Goal: Task Accomplishment & Management: Complete application form

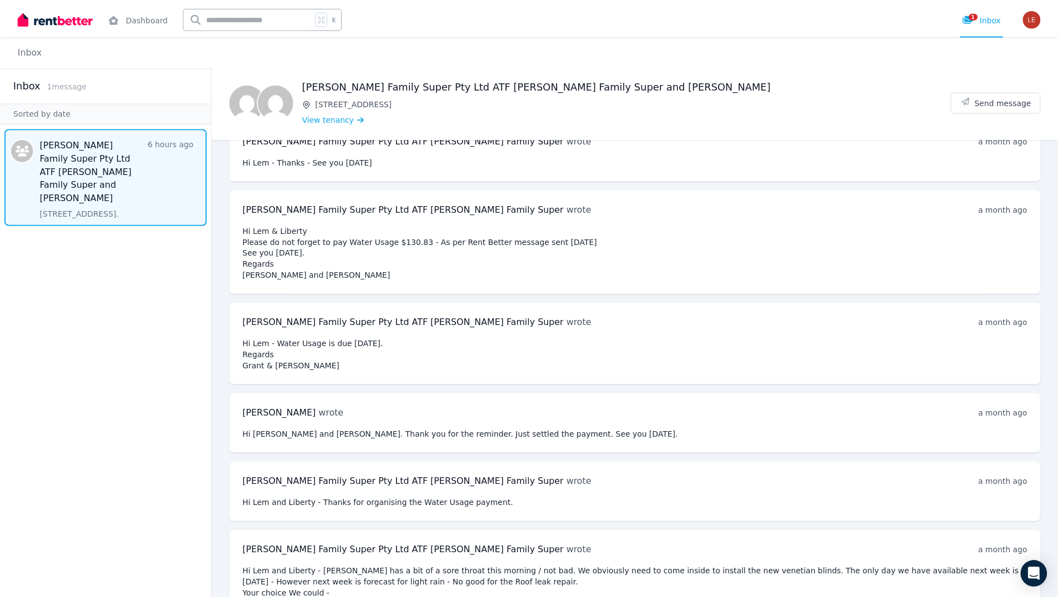
scroll to position [6754, 0]
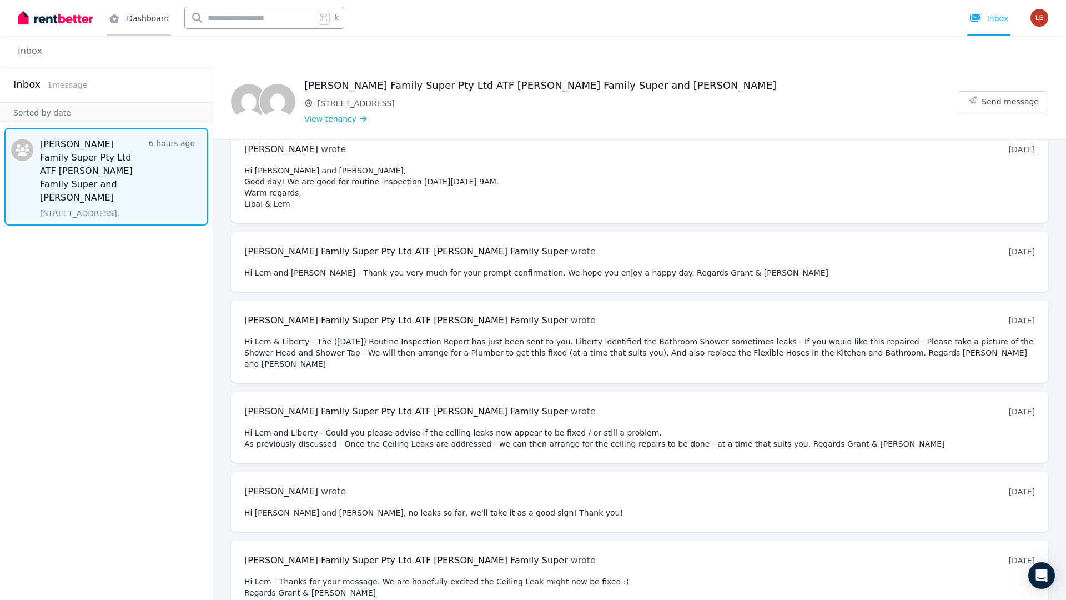
click at [133, 25] on link "Dashboard" at bounding box center [139, 18] width 64 height 36
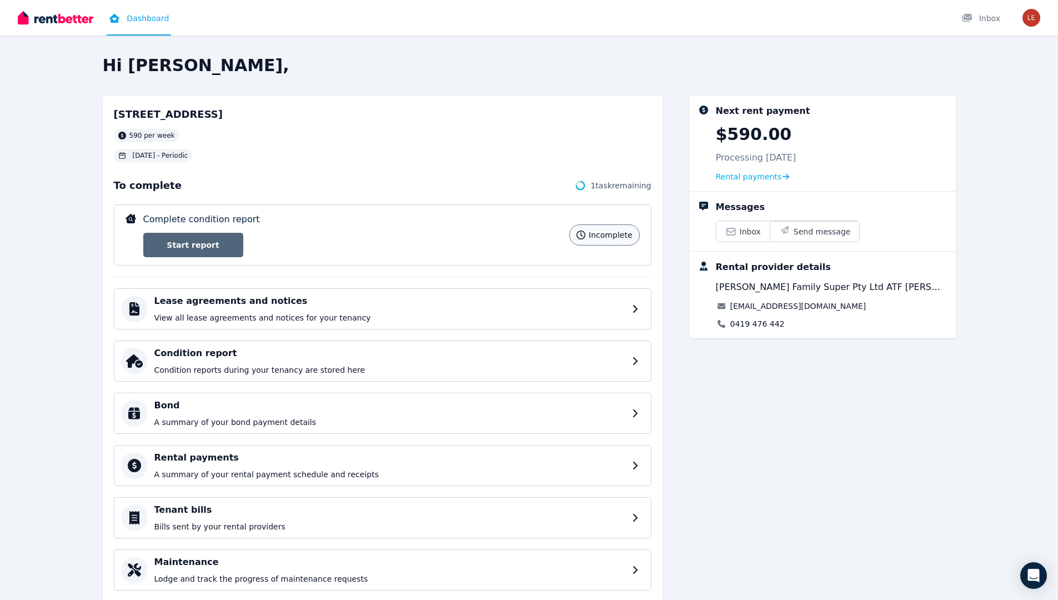
click at [189, 240] on link "Start report" at bounding box center [193, 245] width 100 height 24
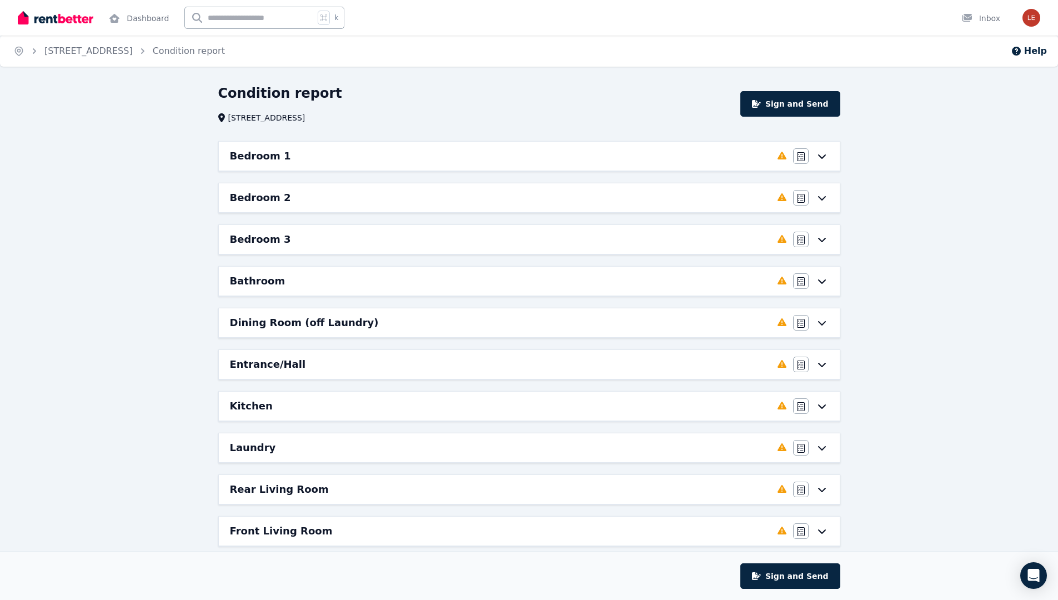
click at [258, 146] on div "Bedroom 1 Completed 0%, 1 left Agree/Disagree" at bounding box center [529, 156] width 621 height 29
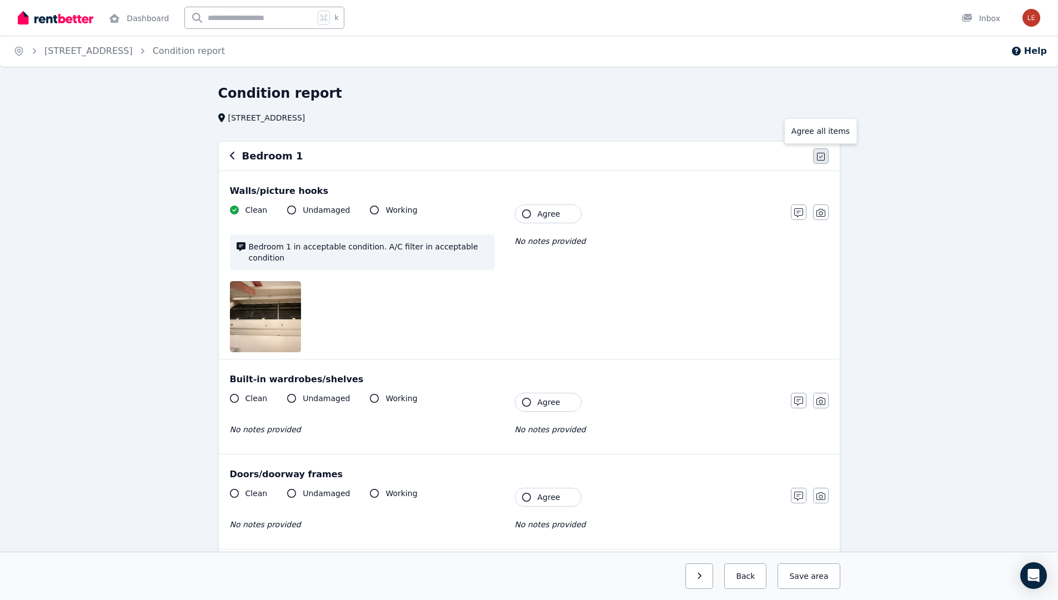
click at [822, 155] on icon "button" at bounding box center [821, 156] width 8 height 9
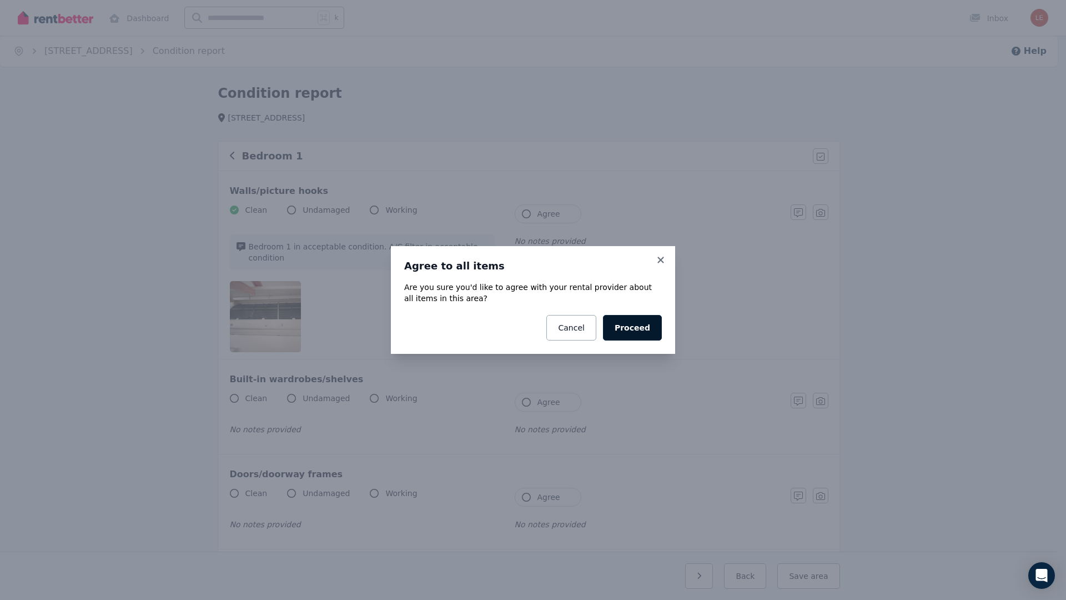
click at [637, 323] on button "Proceed" at bounding box center [632, 328] width 59 height 26
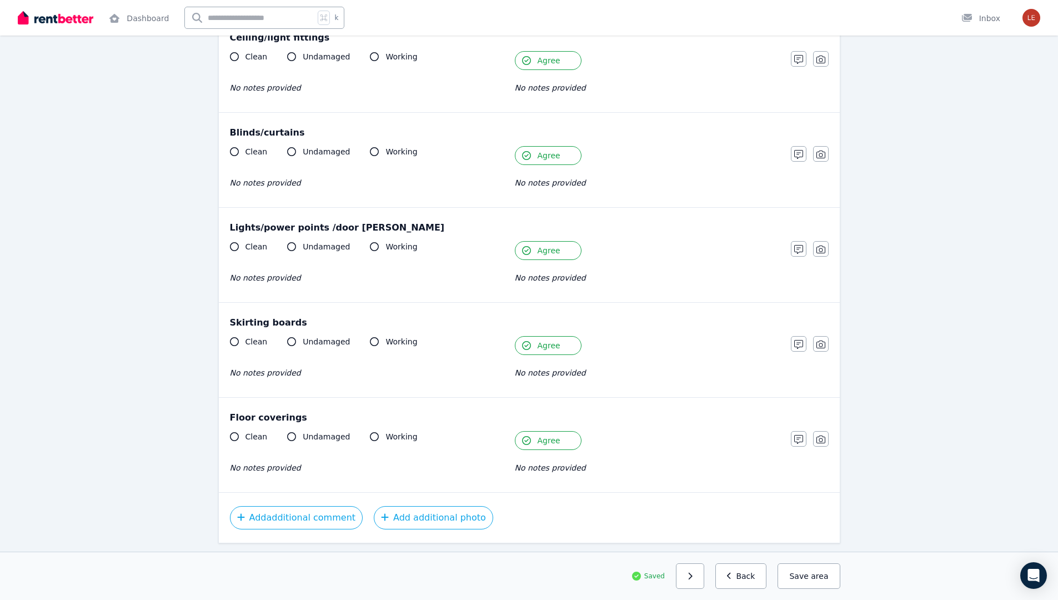
scroll to position [658, 0]
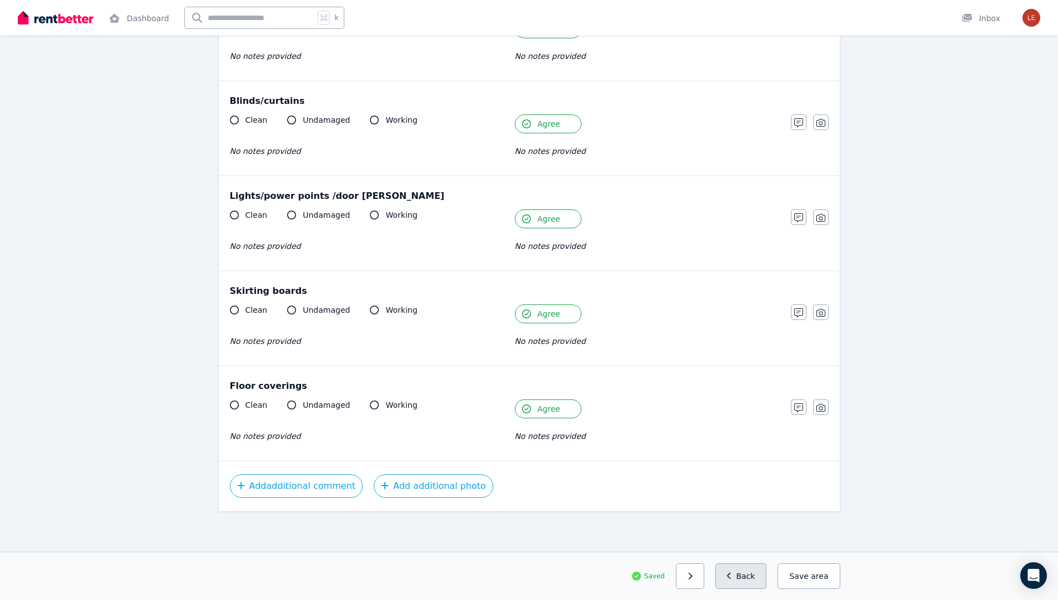
drag, startPoint x: 730, startPoint y: 564, endPoint x: 736, endPoint y: 572, distance: 10.0
click at [733, 568] on div "Saved Next: Bedroom 2 Back Save area" at bounding box center [529, 575] width 1058 height 48
click at [693, 573] on icon "button" at bounding box center [690, 576] width 5 height 8
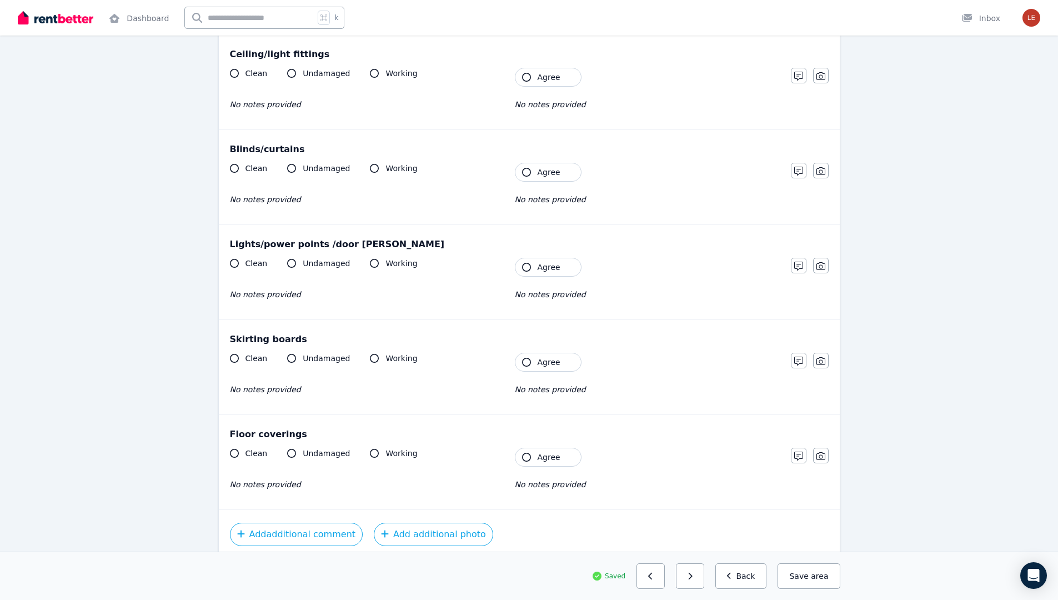
scroll to position [0, 0]
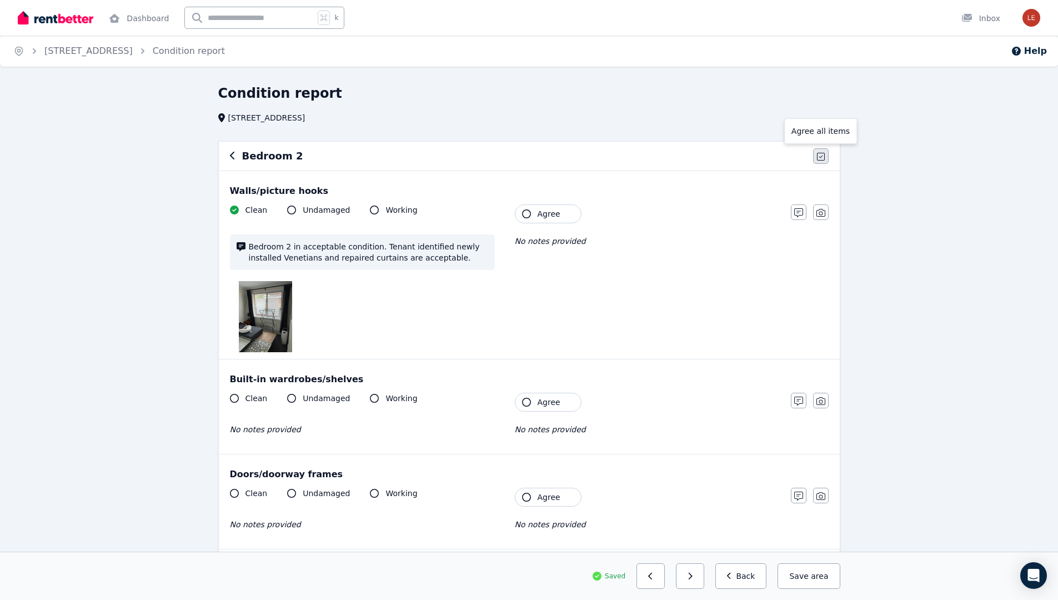
click at [815, 155] on button "button" at bounding box center [821, 156] width 16 height 16
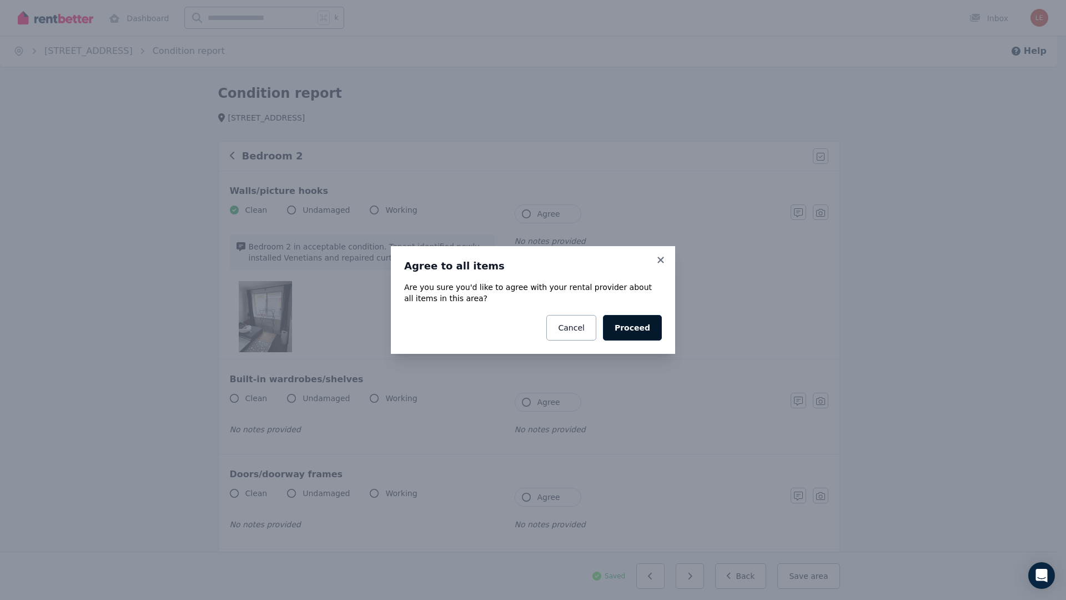
click at [630, 323] on button "Proceed" at bounding box center [632, 328] width 59 height 26
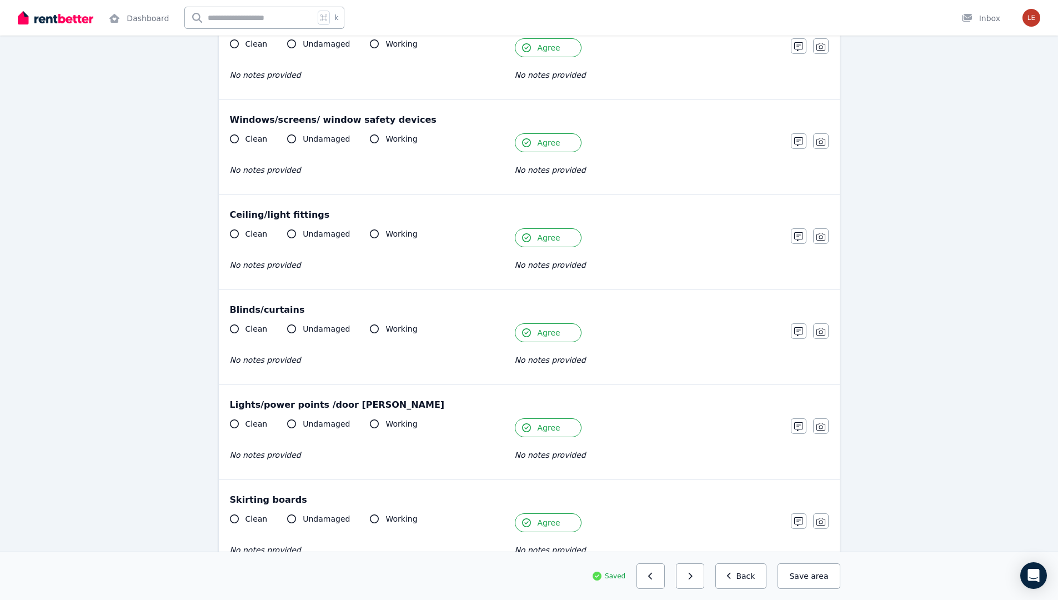
scroll to position [658, 0]
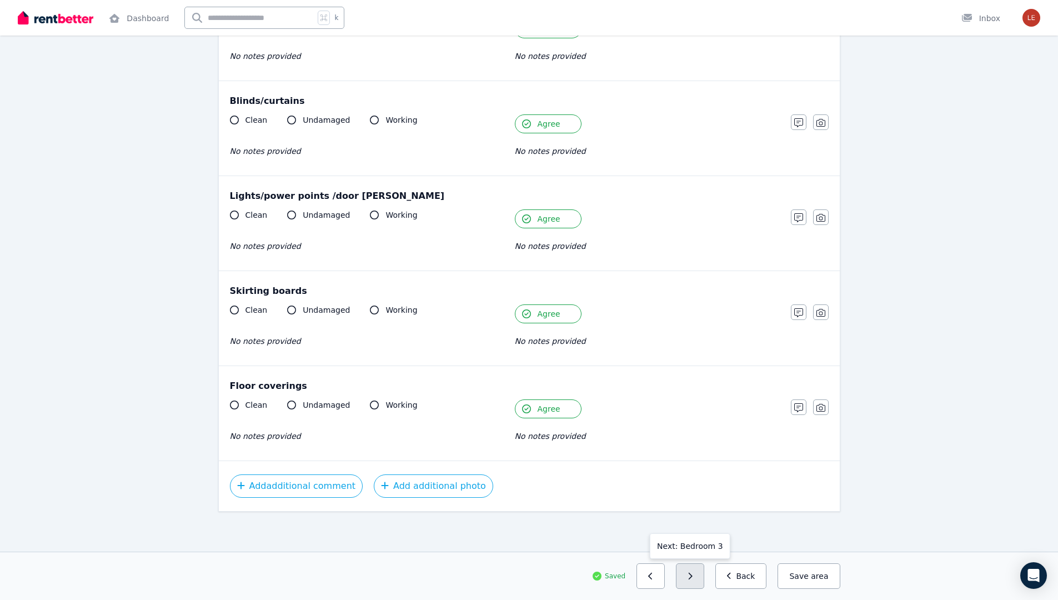
click at [701, 572] on button "button" at bounding box center [690, 576] width 28 height 26
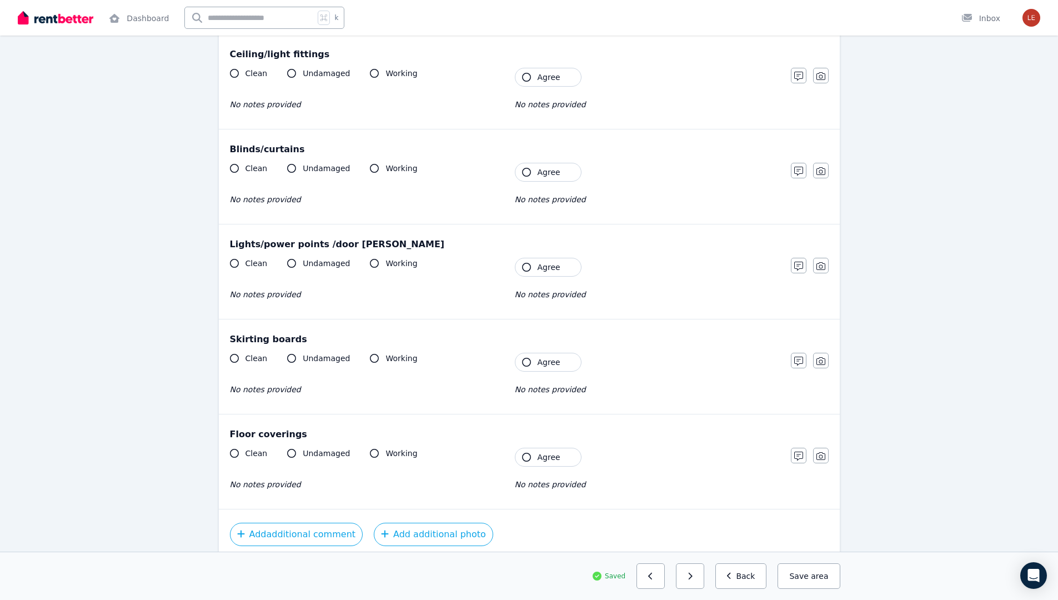
scroll to position [0, 0]
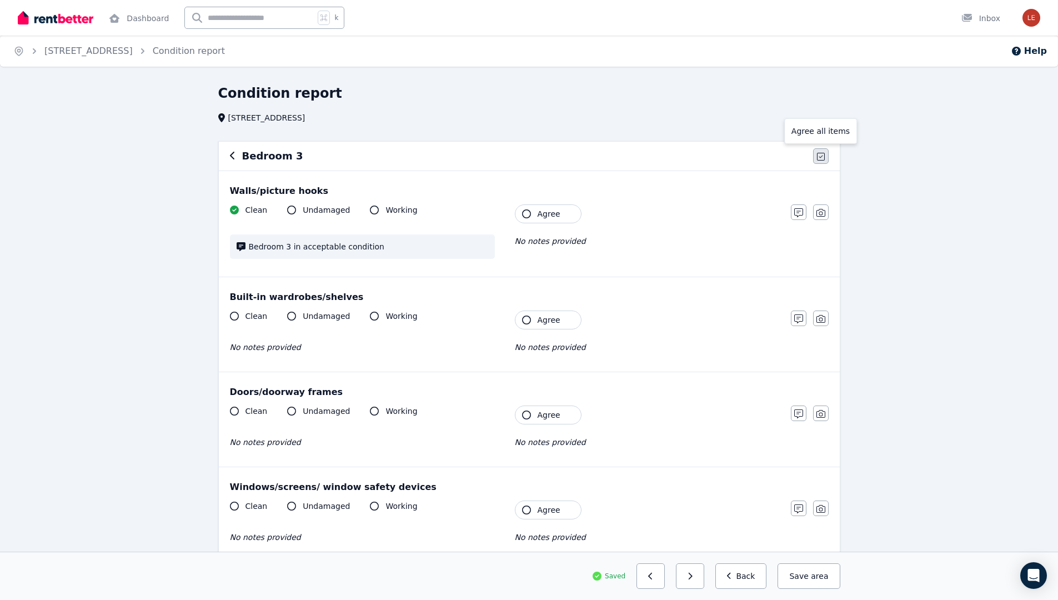
click at [817, 157] on icon "button" at bounding box center [821, 157] width 8 height 8
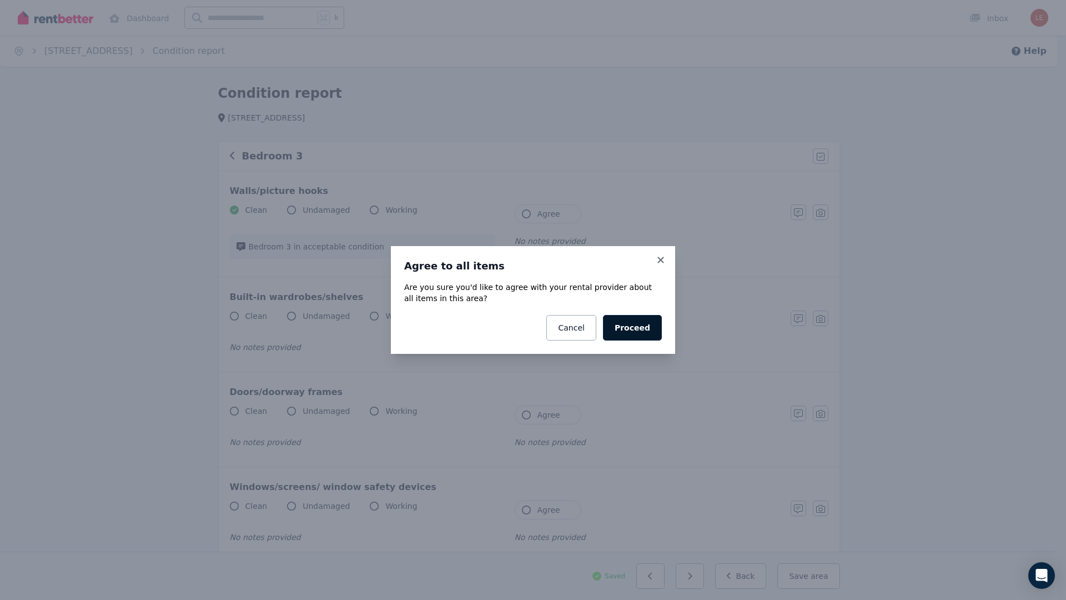
click at [630, 336] on button "Proceed" at bounding box center [632, 328] width 59 height 26
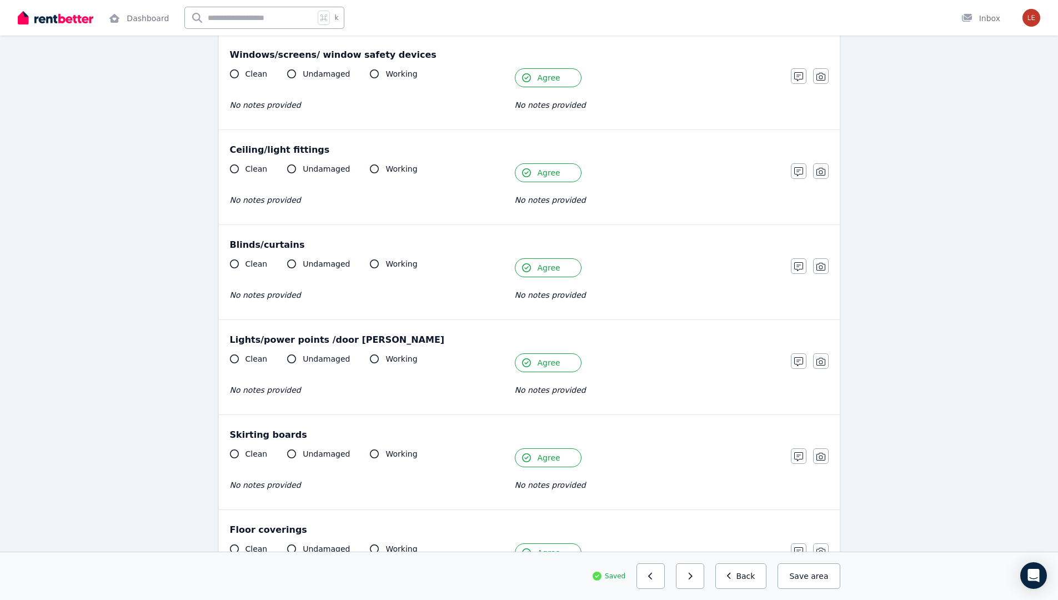
scroll to position [576, 0]
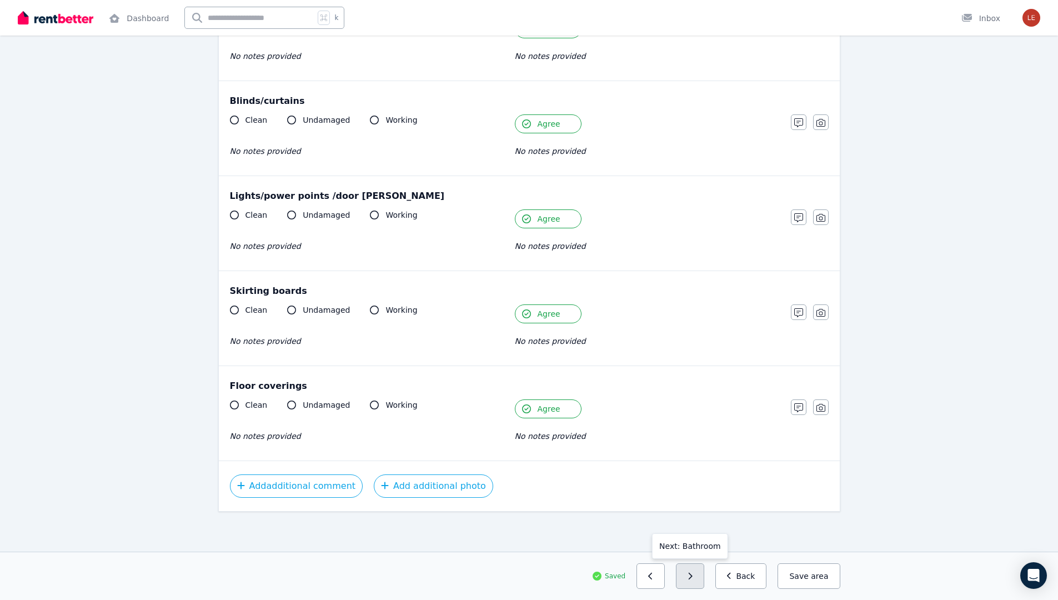
click at [698, 574] on button "button" at bounding box center [690, 576] width 28 height 26
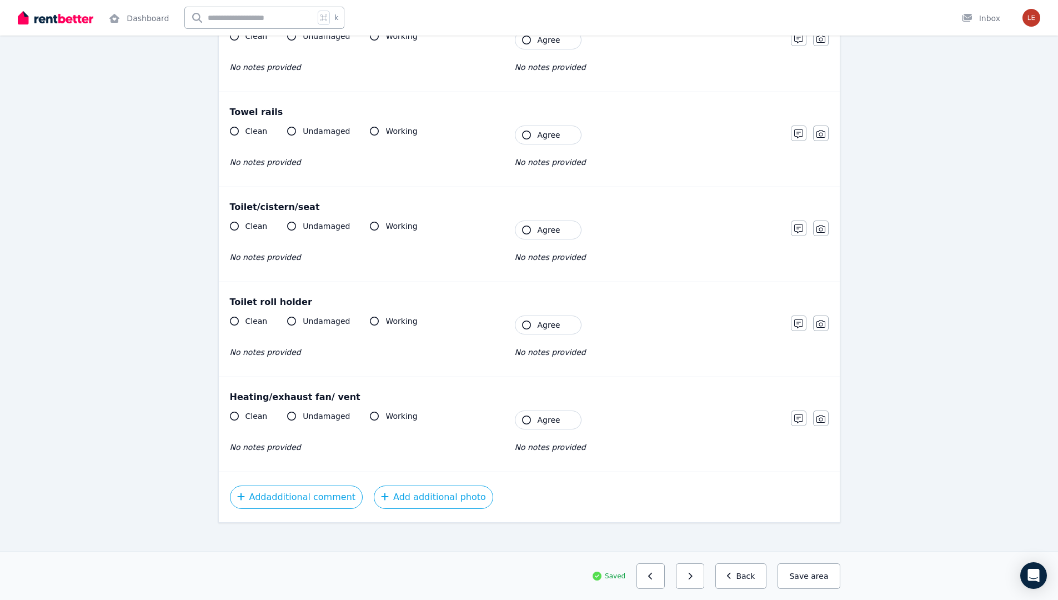
scroll to position [0, 0]
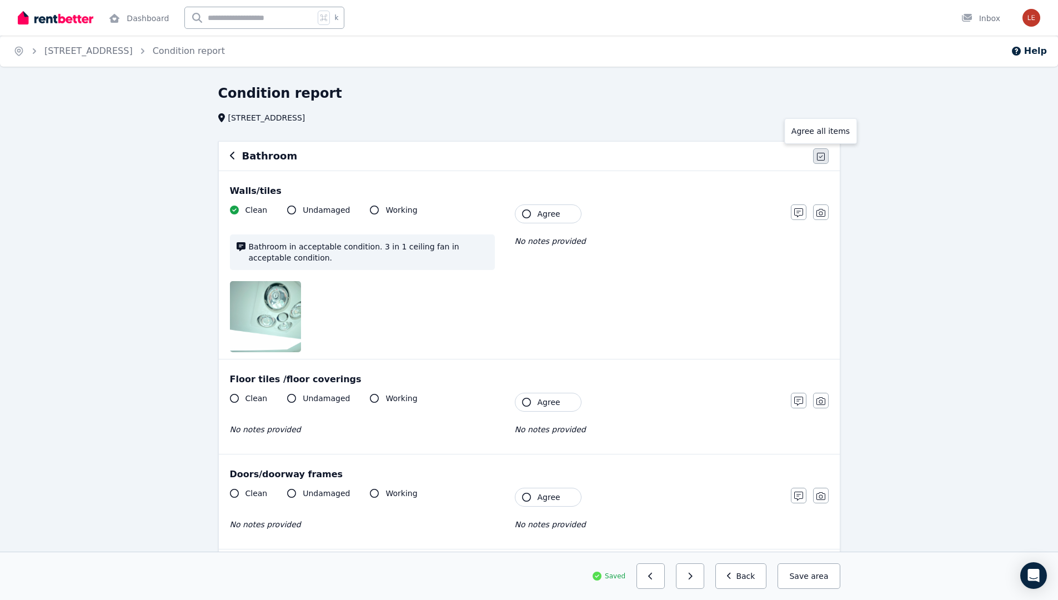
click at [825, 157] on button "button" at bounding box center [821, 156] width 16 height 16
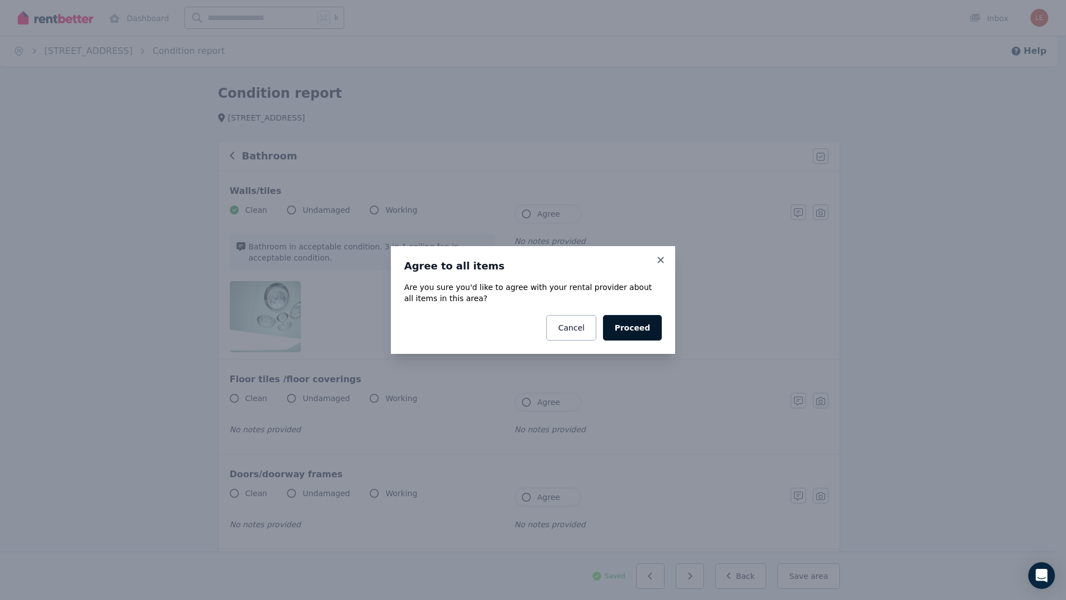
click at [649, 319] on button "Proceed" at bounding box center [632, 328] width 59 height 26
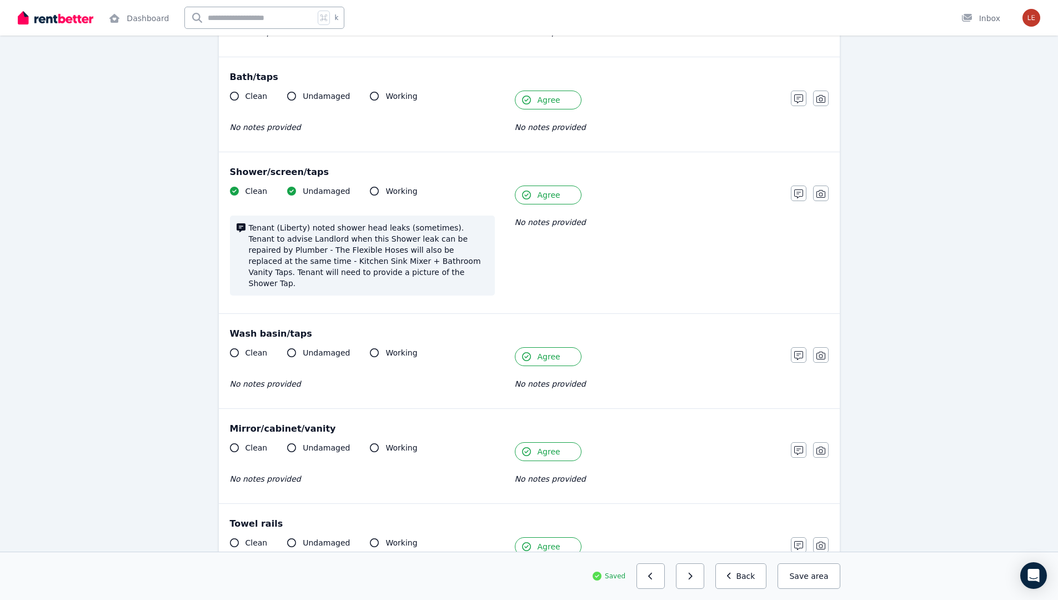
scroll to position [1283, 0]
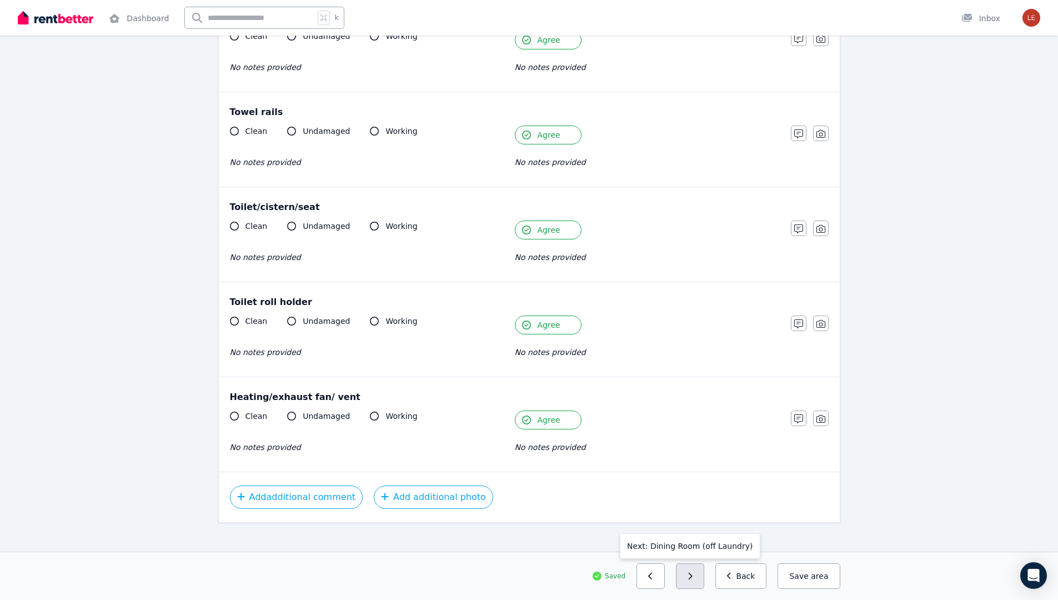
click at [704, 569] on button "button" at bounding box center [690, 576] width 28 height 26
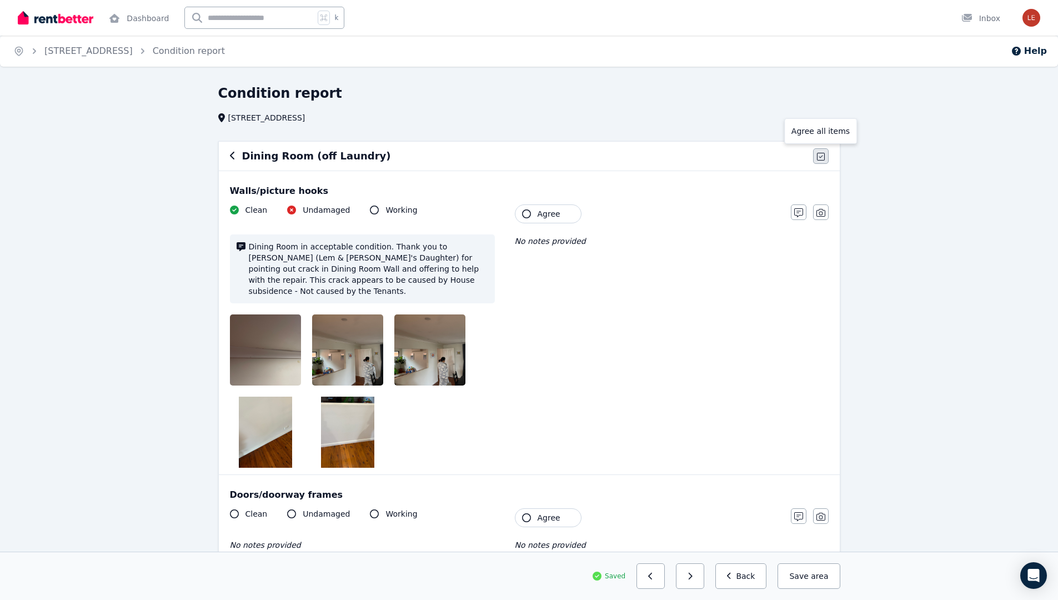
click at [818, 159] on icon "button" at bounding box center [821, 156] width 8 height 9
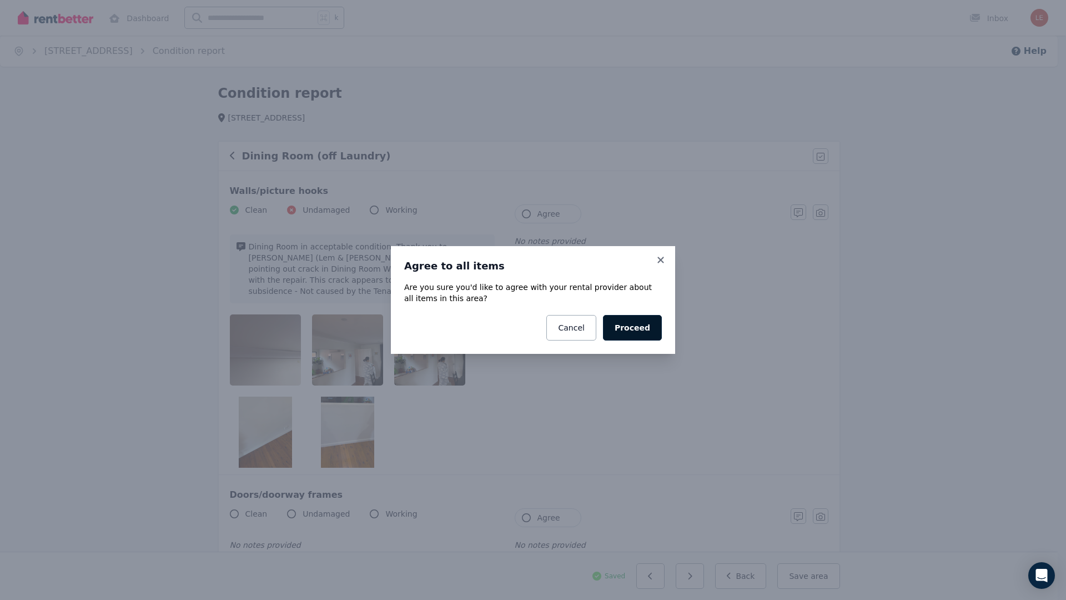
click at [646, 325] on button "Proceed" at bounding box center [632, 328] width 59 height 26
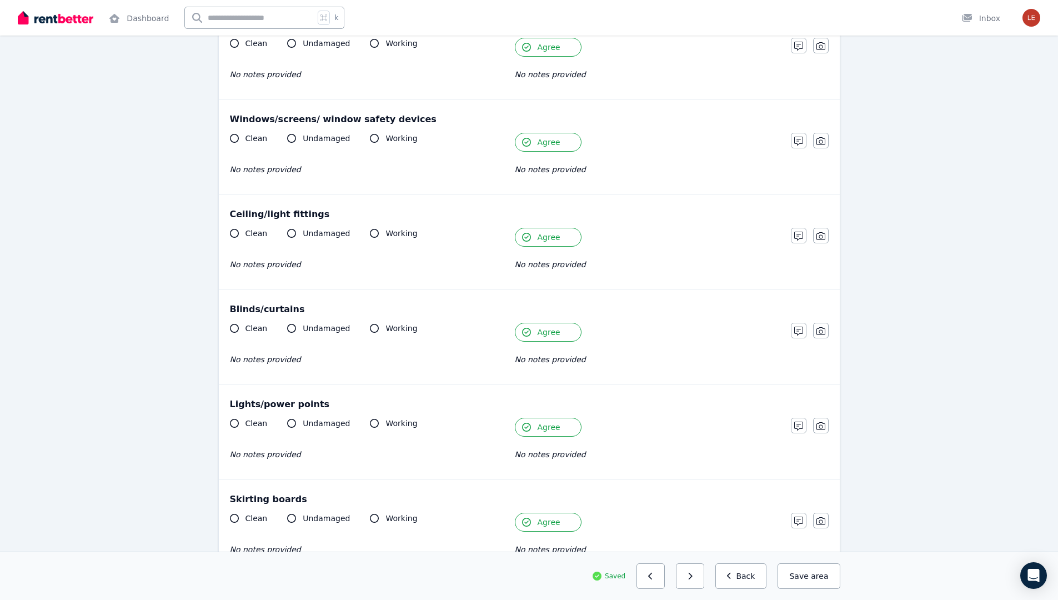
scroll to position [668, 0]
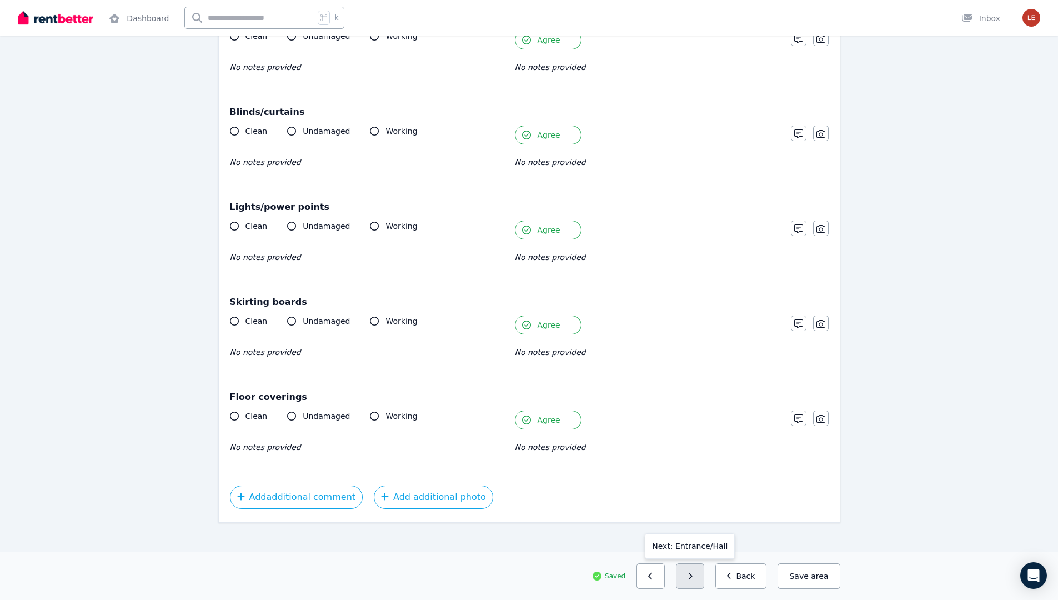
click at [692, 584] on button "button" at bounding box center [690, 576] width 28 height 26
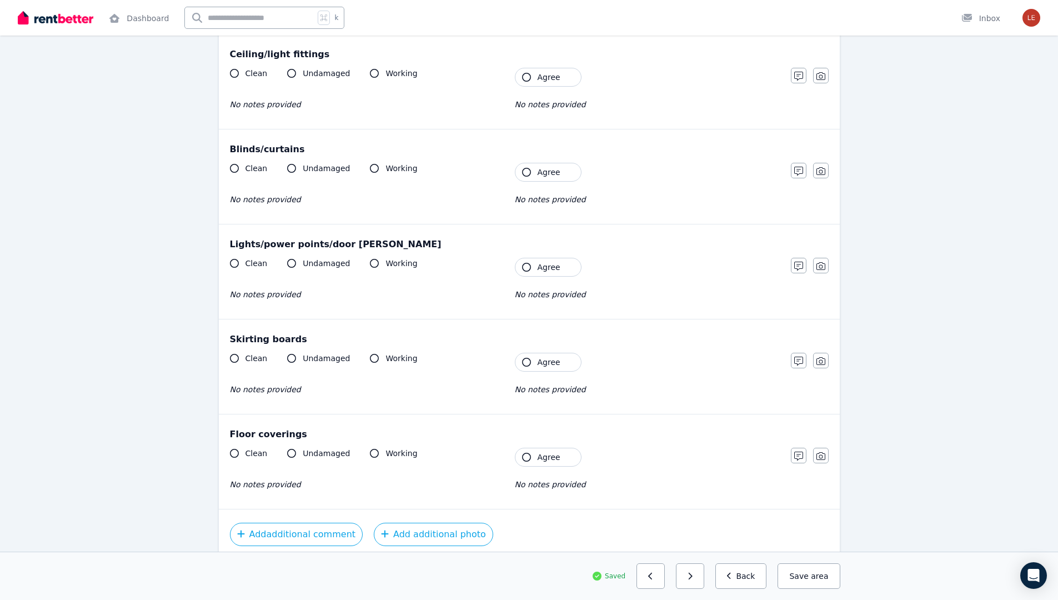
scroll to position [0, 0]
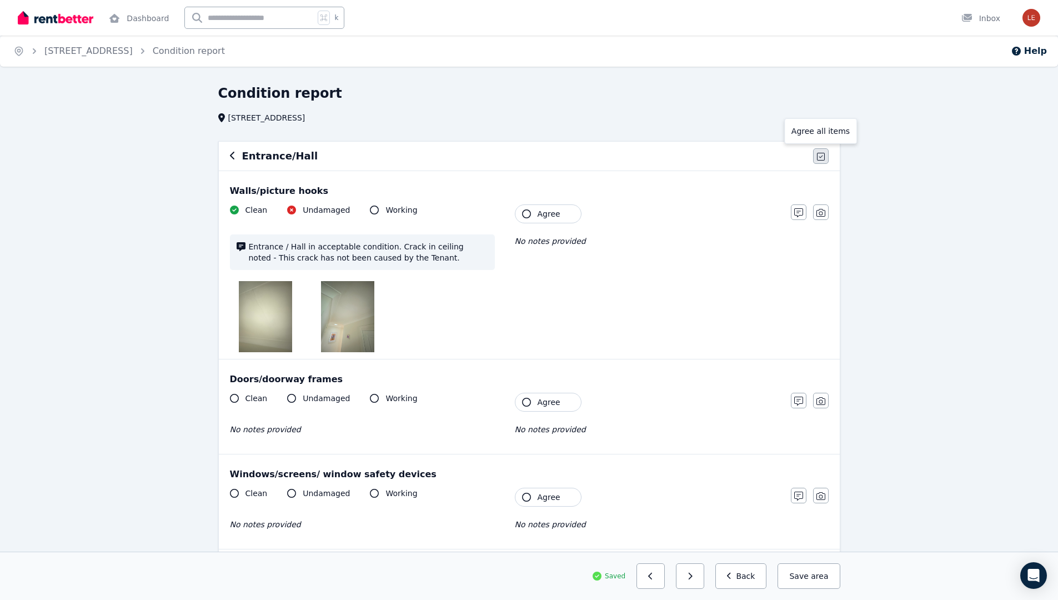
click at [824, 154] on icon "button" at bounding box center [821, 156] width 8 height 9
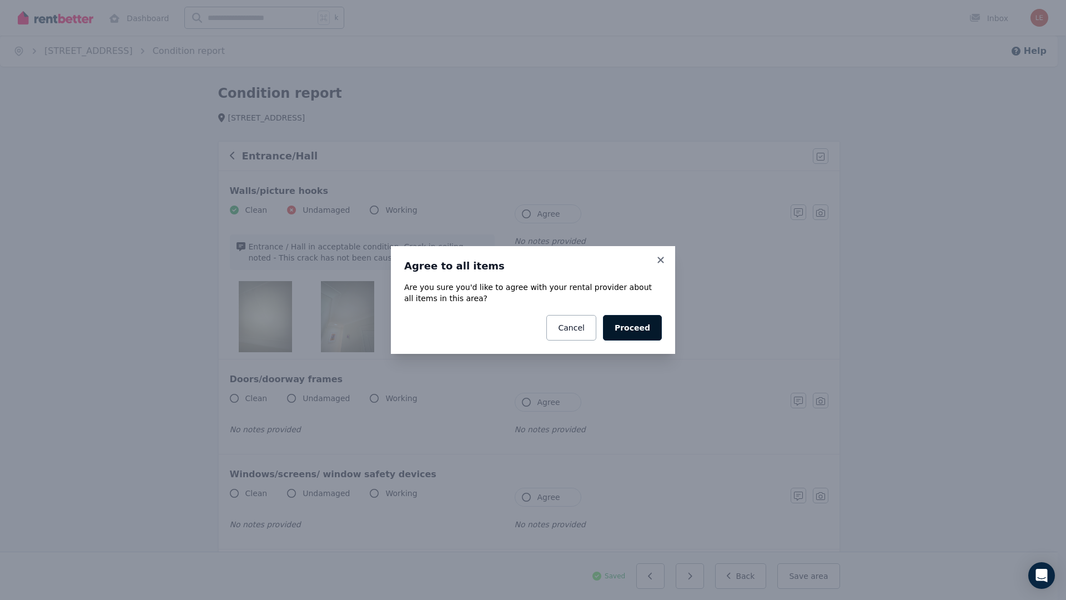
click at [636, 322] on button "Proceed" at bounding box center [632, 328] width 59 height 26
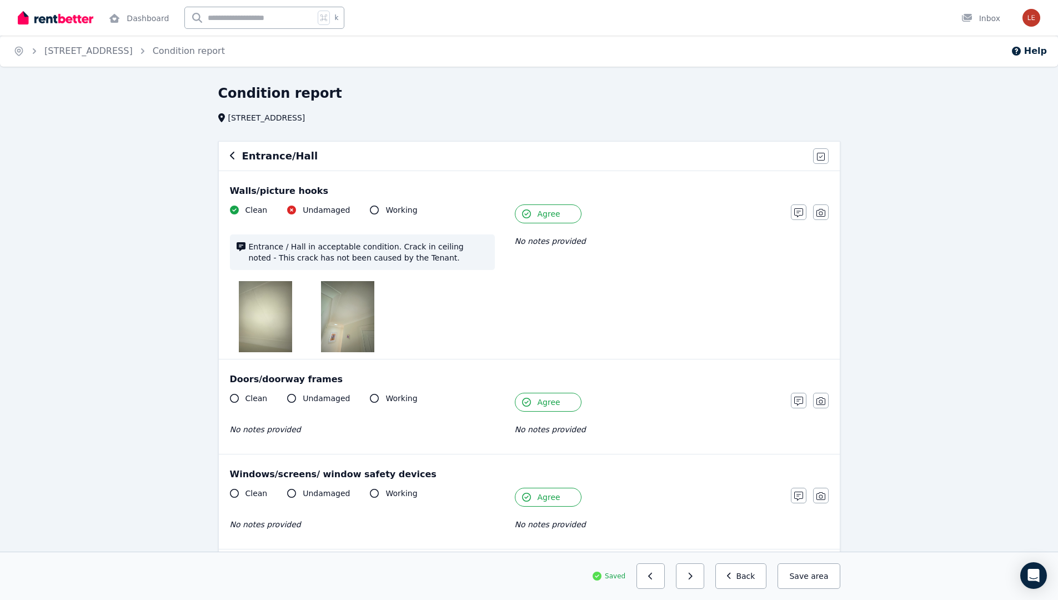
scroll to position [563, 0]
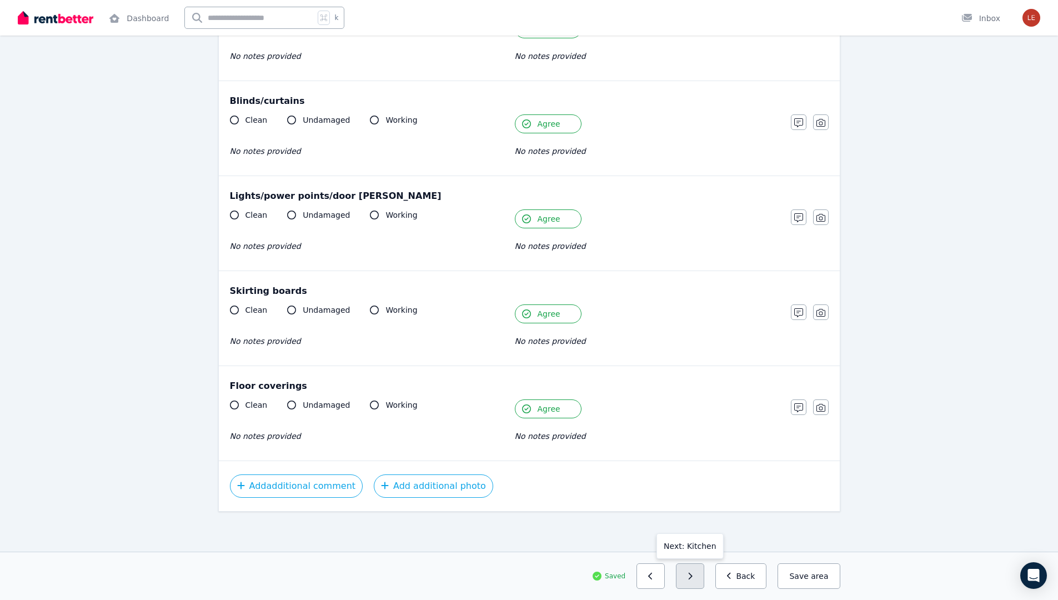
click at [691, 576] on button "button" at bounding box center [690, 576] width 28 height 26
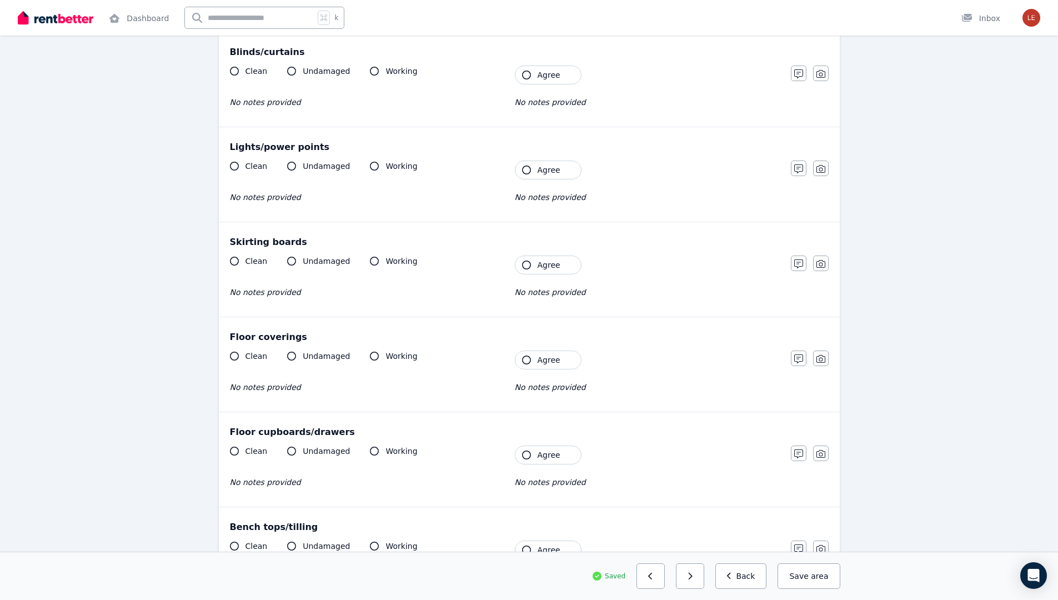
scroll to position [0, 0]
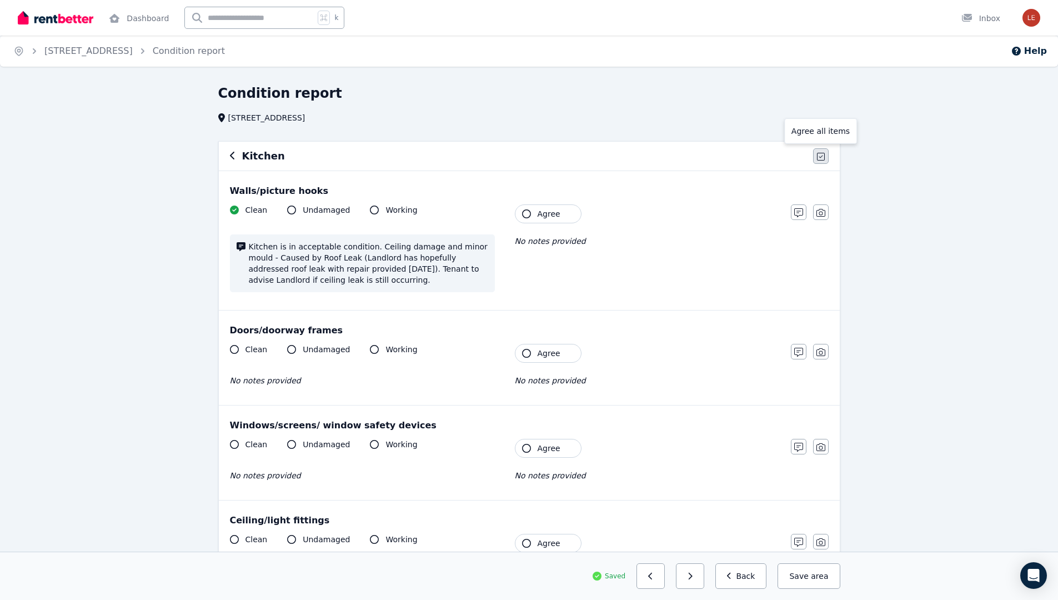
click at [825, 156] on button "button" at bounding box center [821, 156] width 16 height 16
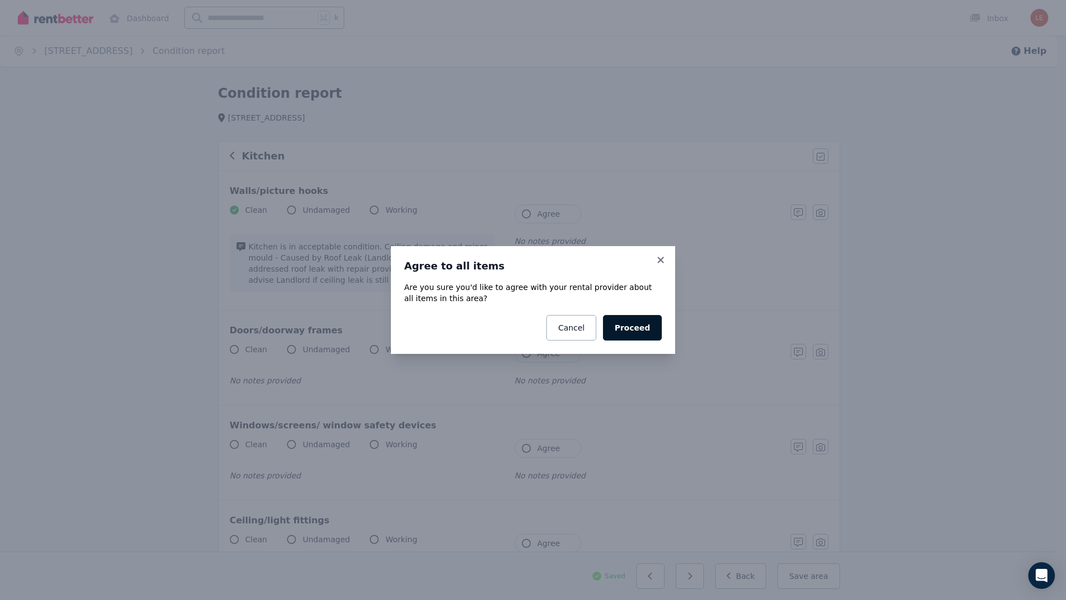
click at [638, 333] on button "Proceed" at bounding box center [632, 328] width 59 height 26
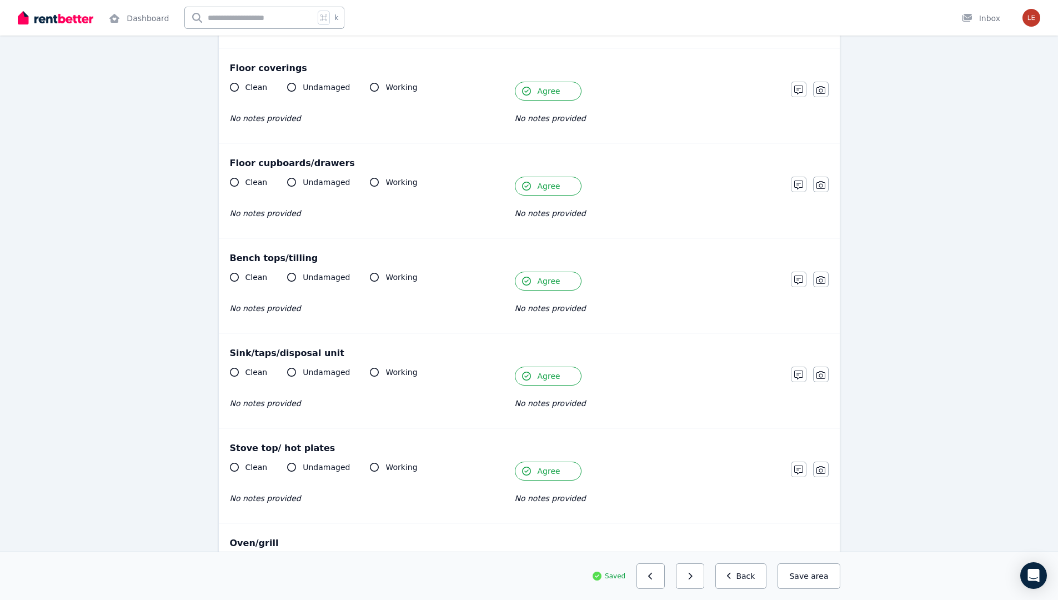
scroll to position [1179, 0]
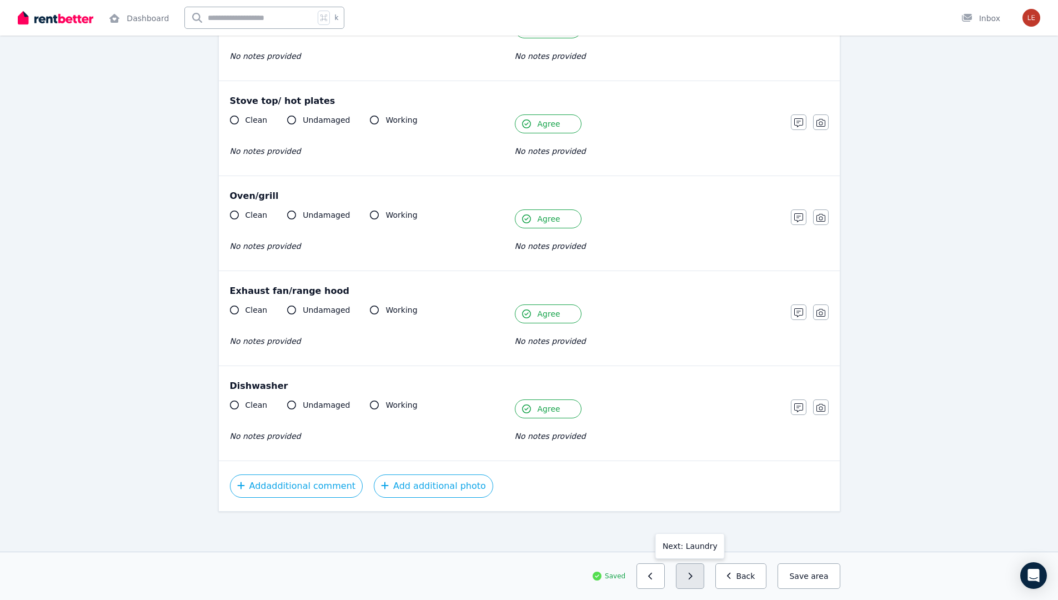
click at [693, 575] on icon "button" at bounding box center [690, 576] width 5 height 8
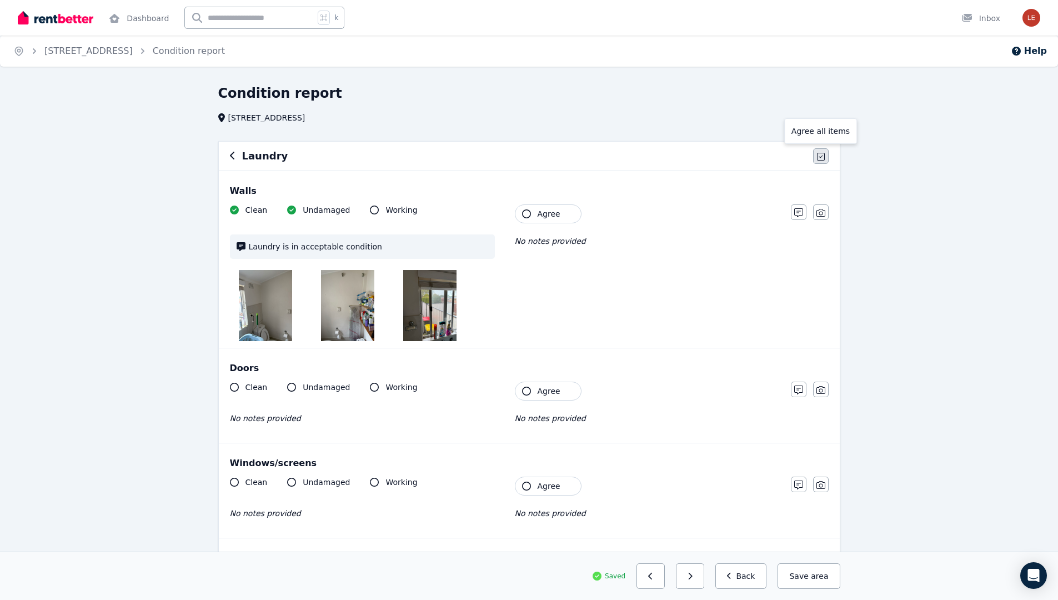
click at [824, 156] on icon "button" at bounding box center [821, 156] width 8 height 9
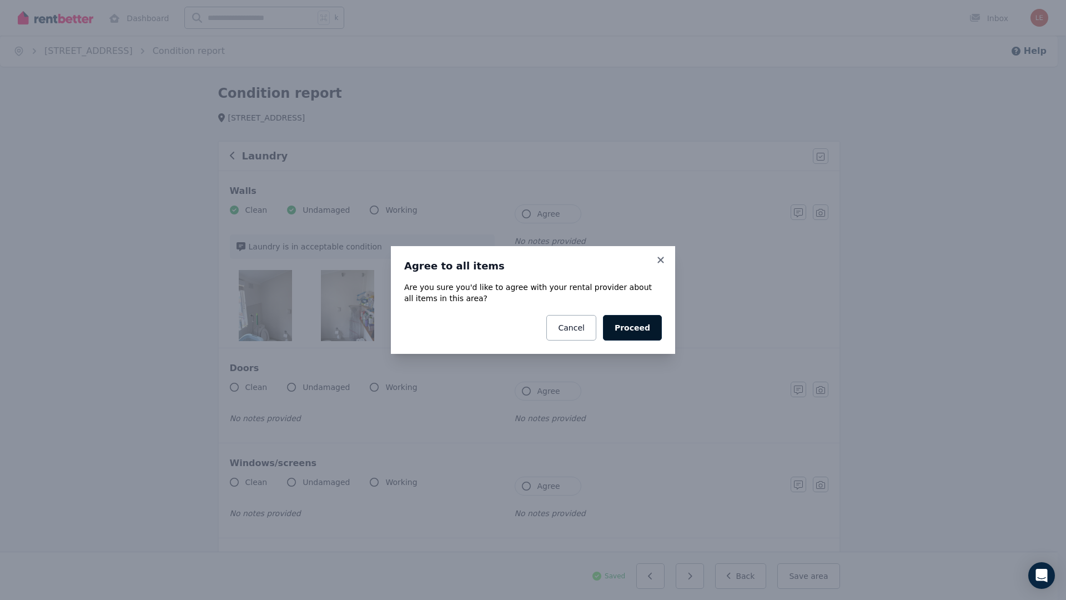
click at [635, 327] on button "Proceed" at bounding box center [632, 328] width 59 height 26
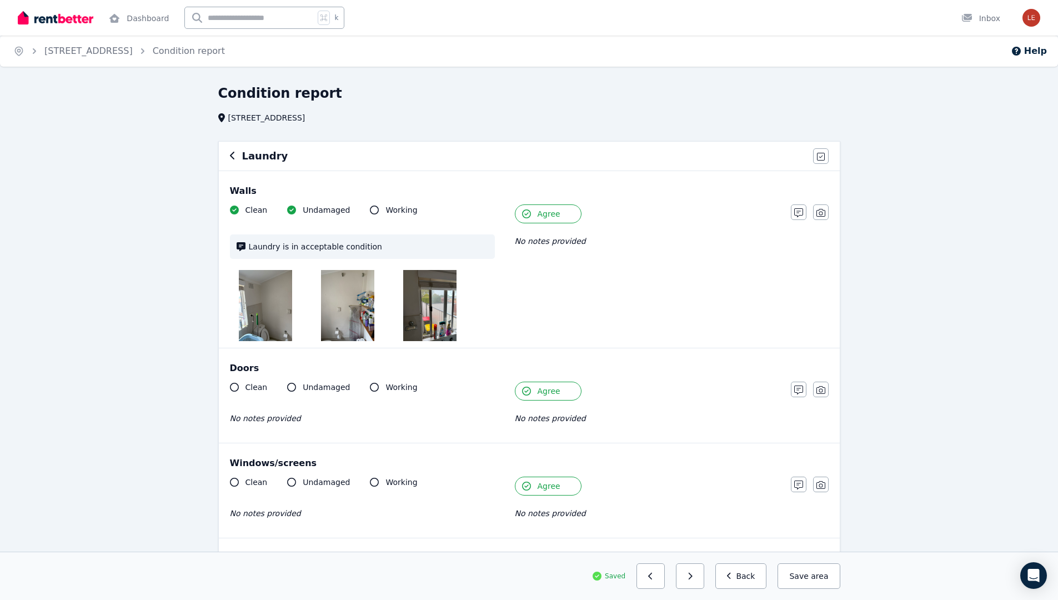
scroll to position [742, 0]
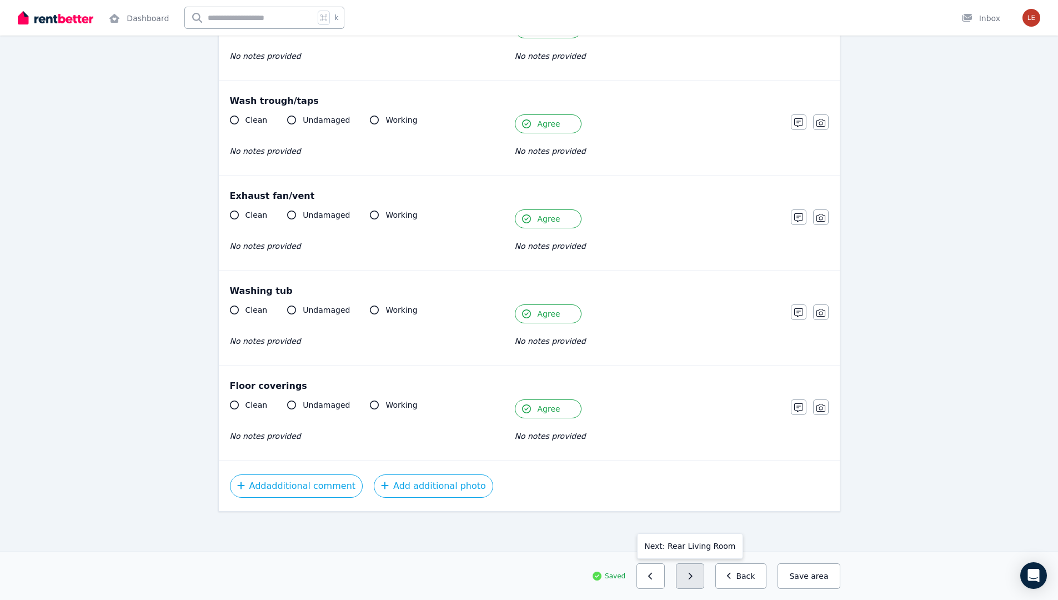
click at [703, 573] on button "button" at bounding box center [690, 576] width 28 height 26
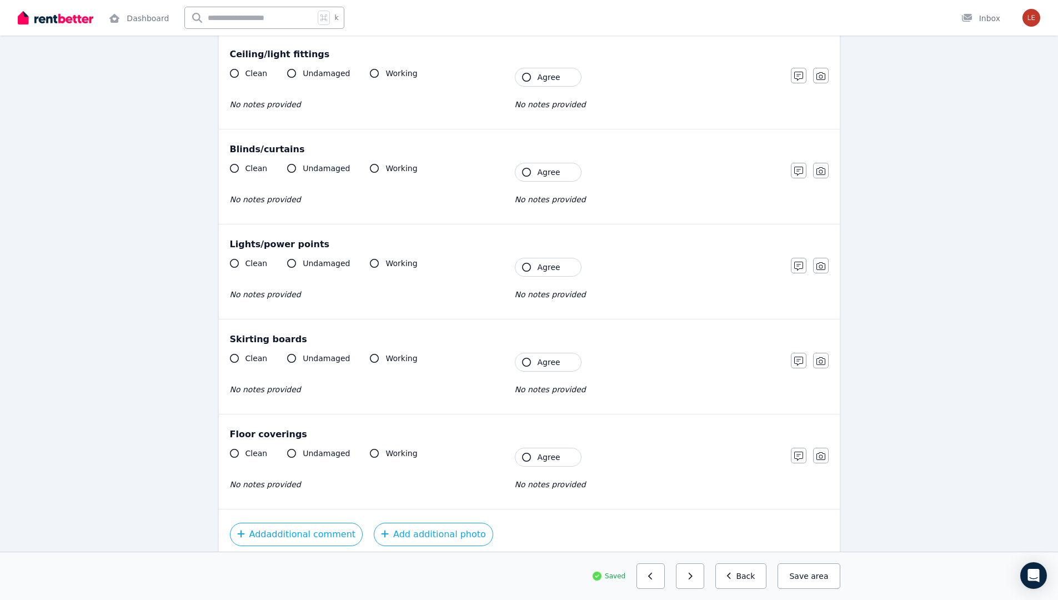
scroll to position [0, 0]
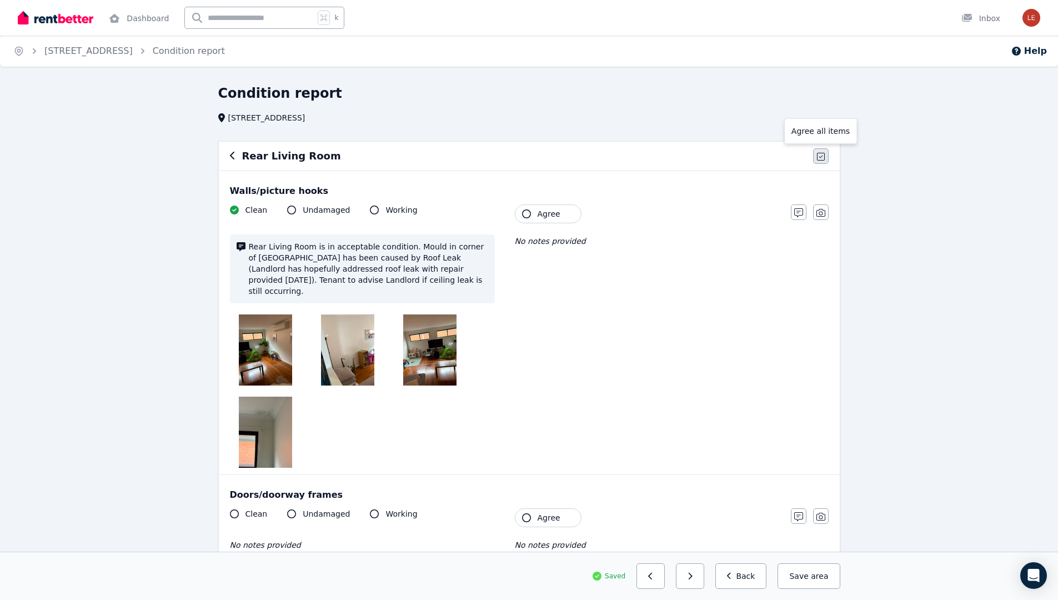
click at [821, 160] on icon "button" at bounding box center [821, 157] width 8 height 8
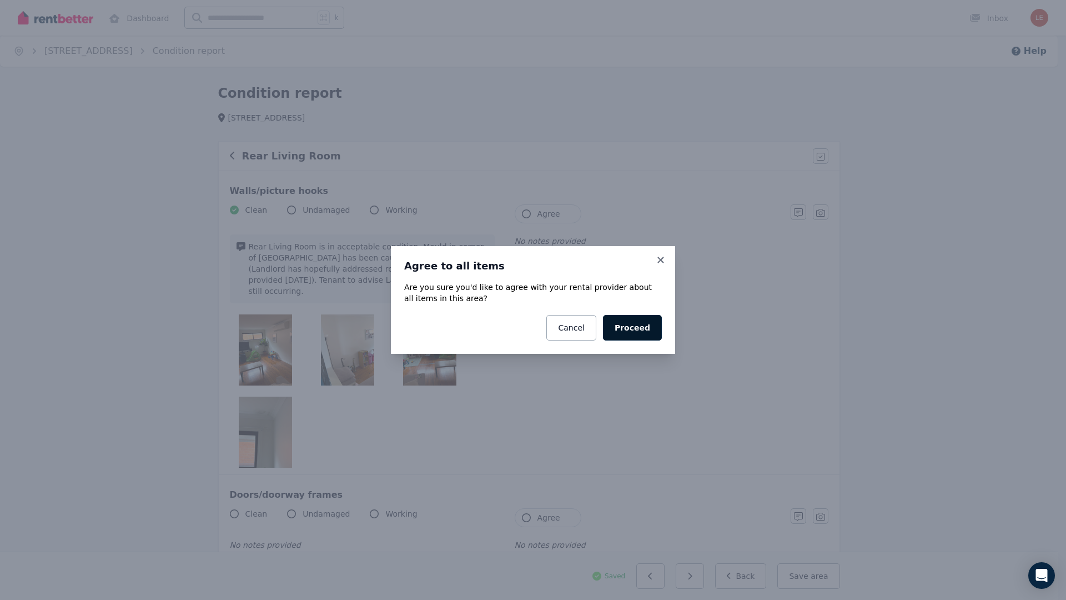
click at [633, 329] on button "Proceed" at bounding box center [632, 328] width 59 height 26
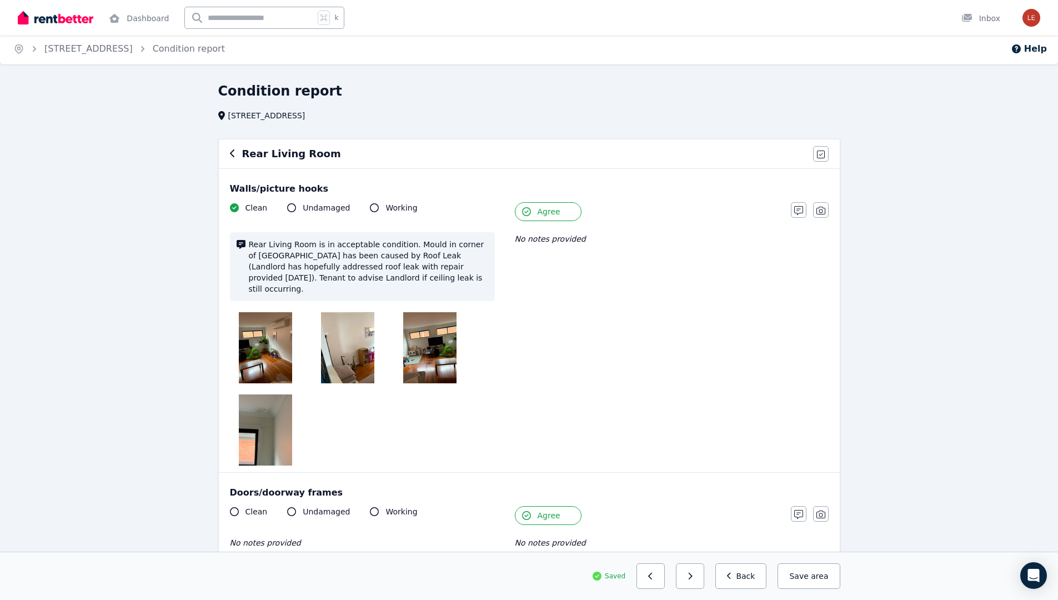
scroll to position [679, 0]
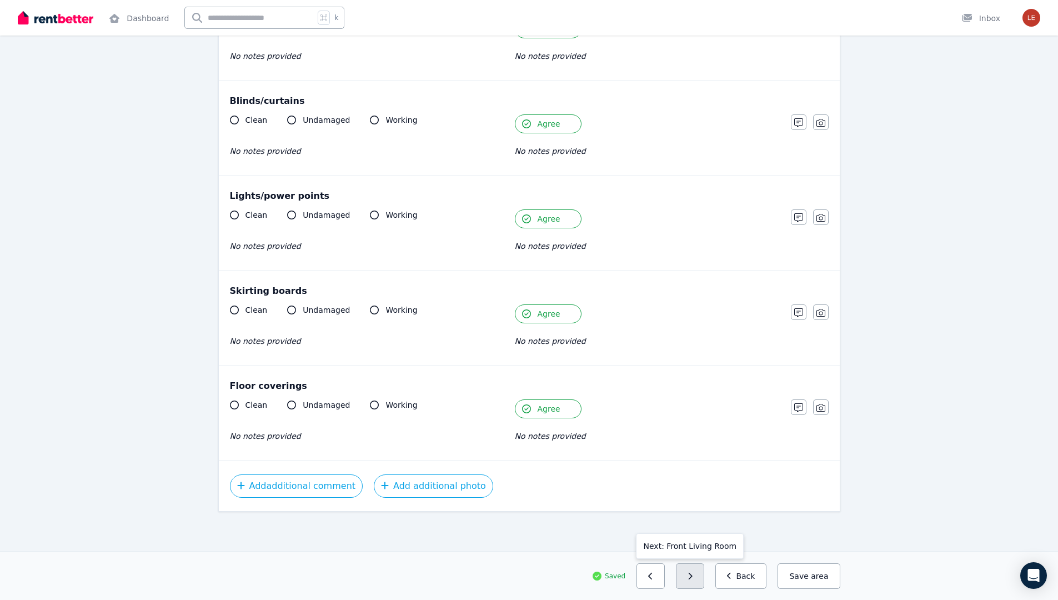
click at [704, 568] on button "button" at bounding box center [690, 576] width 28 height 26
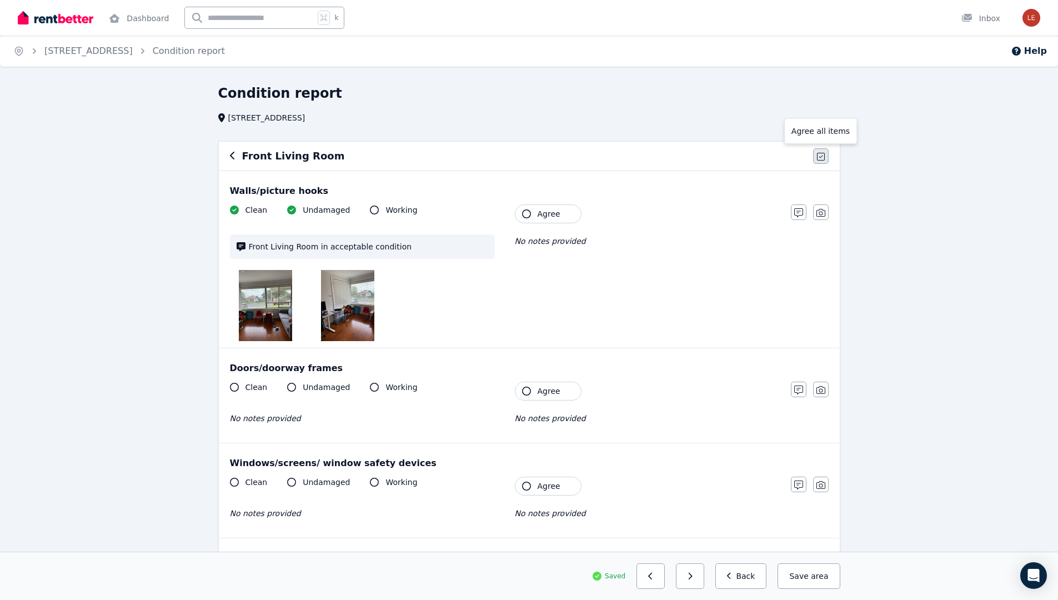
click at [822, 159] on icon "button" at bounding box center [821, 156] width 8 height 9
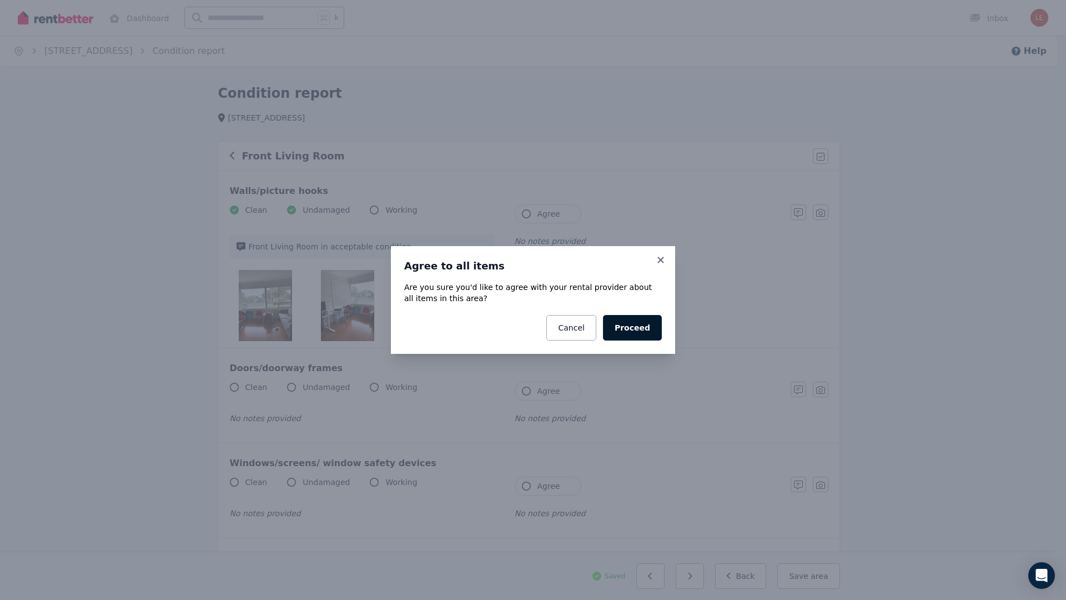
click at [640, 327] on button "Proceed" at bounding box center [632, 328] width 59 height 26
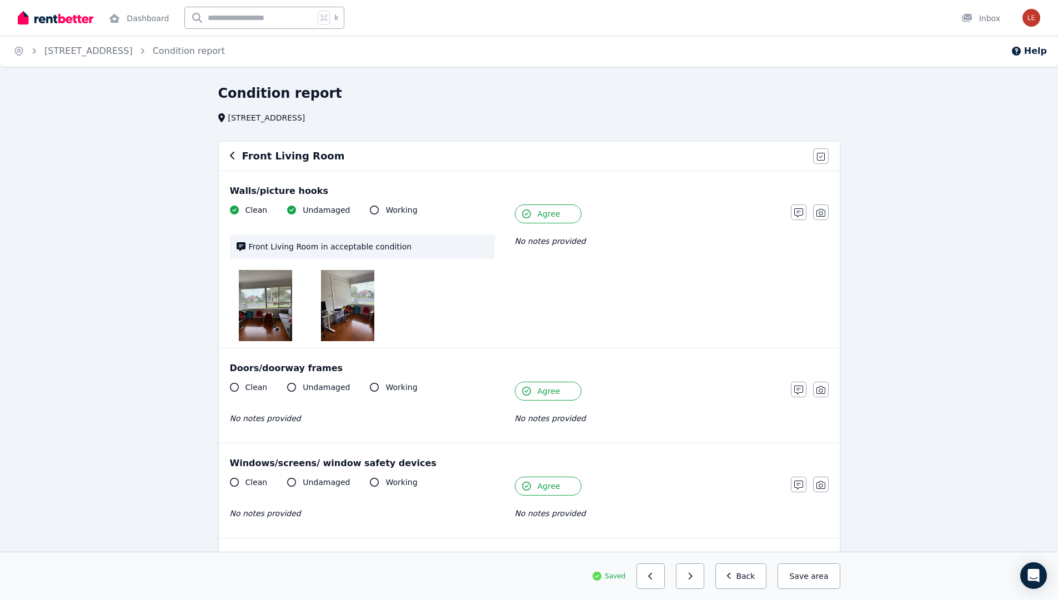
scroll to position [552, 0]
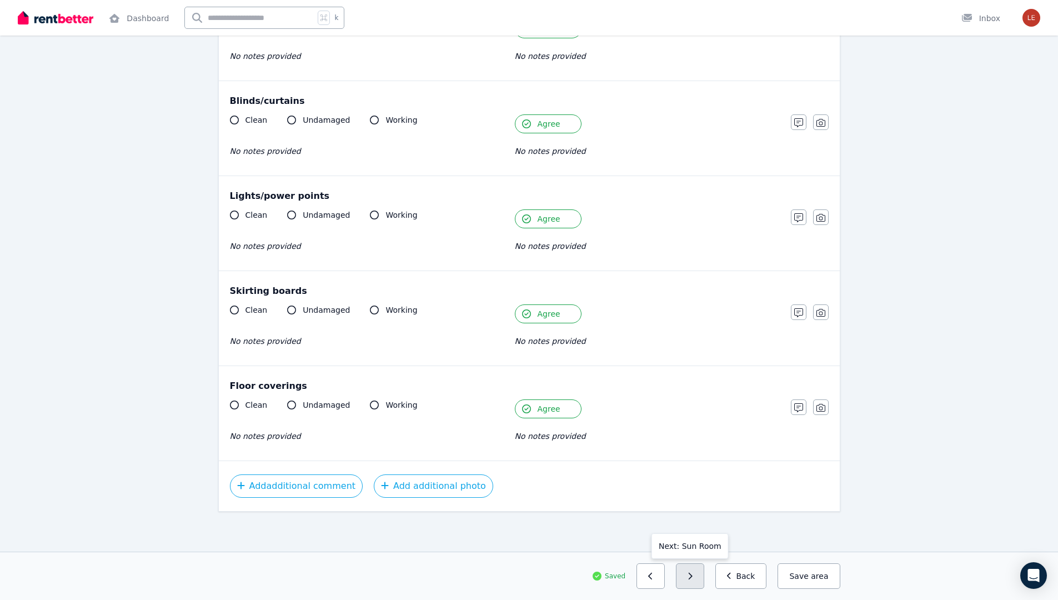
click at [699, 573] on button "button" at bounding box center [690, 576] width 28 height 26
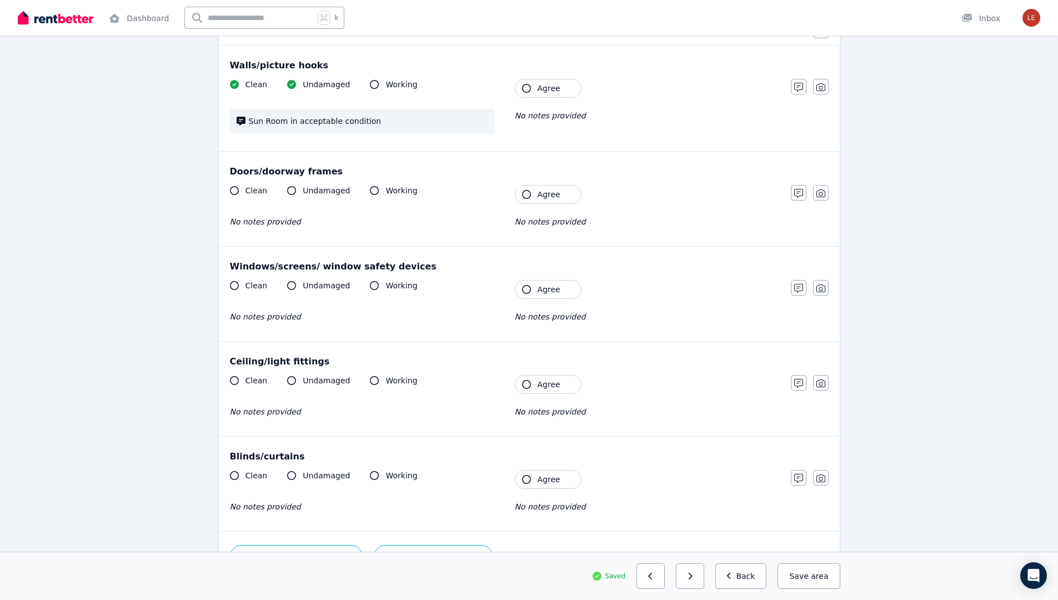
scroll to position [0, 0]
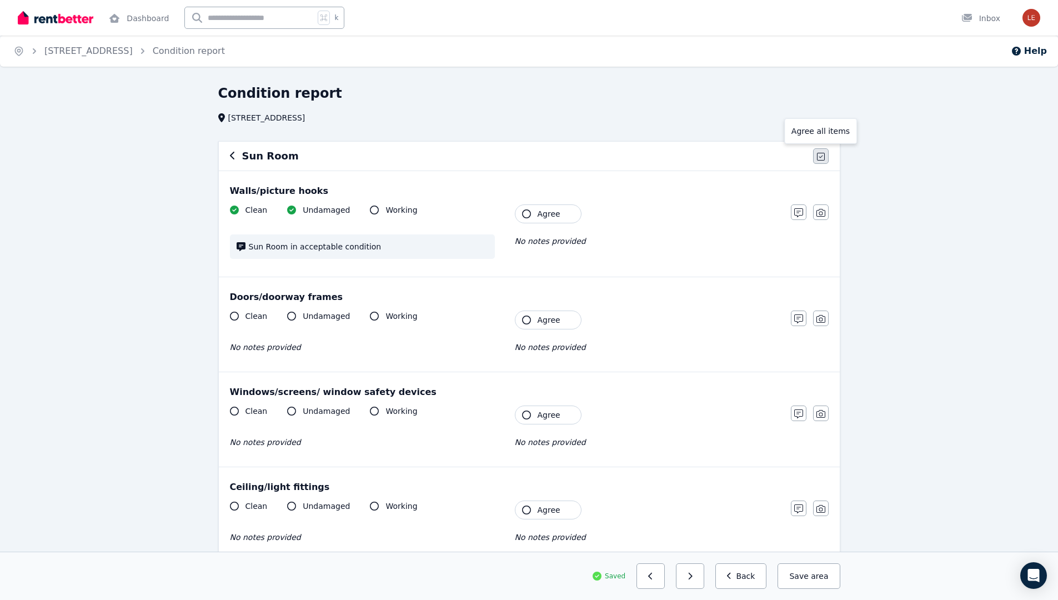
click at [822, 155] on icon "button" at bounding box center [821, 156] width 8 height 9
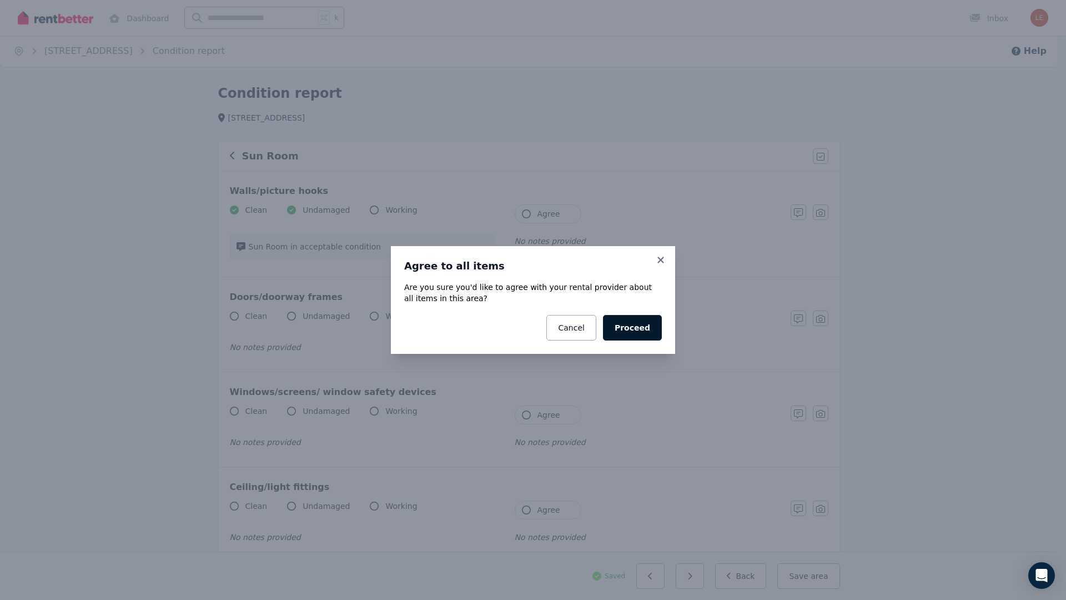
click at [647, 324] on button "Proceed" at bounding box center [632, 328] width 59 height 26
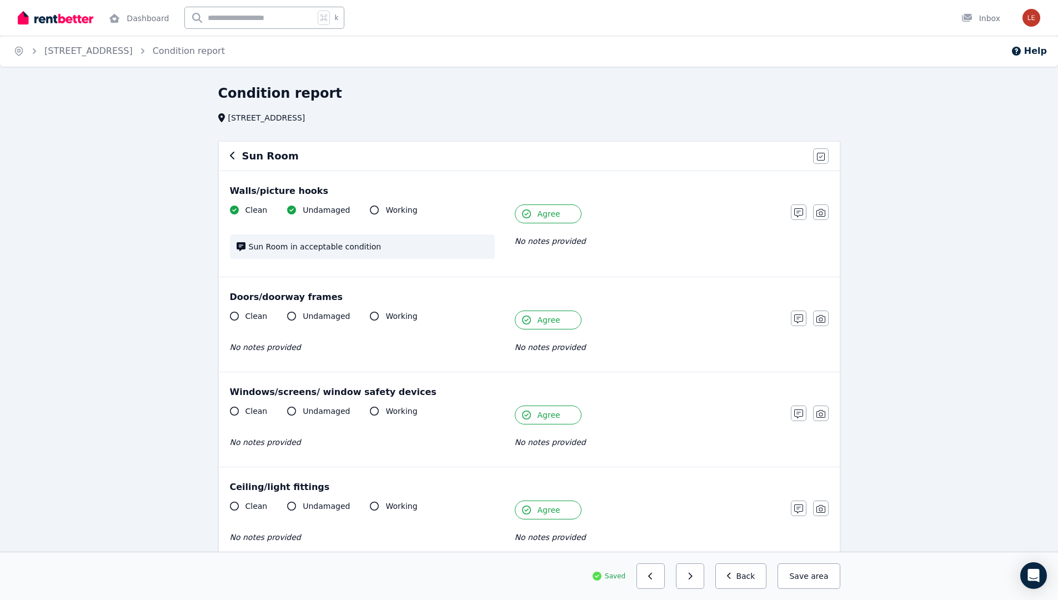
scroll to position [196, 0]
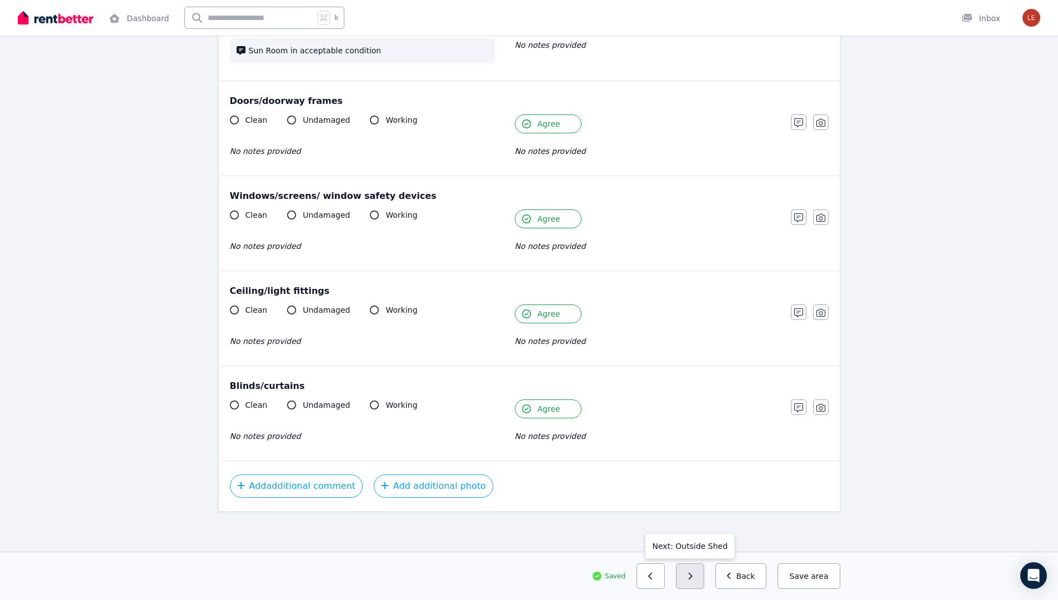
click at [699, 573] on button "button" at bounding box center [690, 576] width 28 height 26
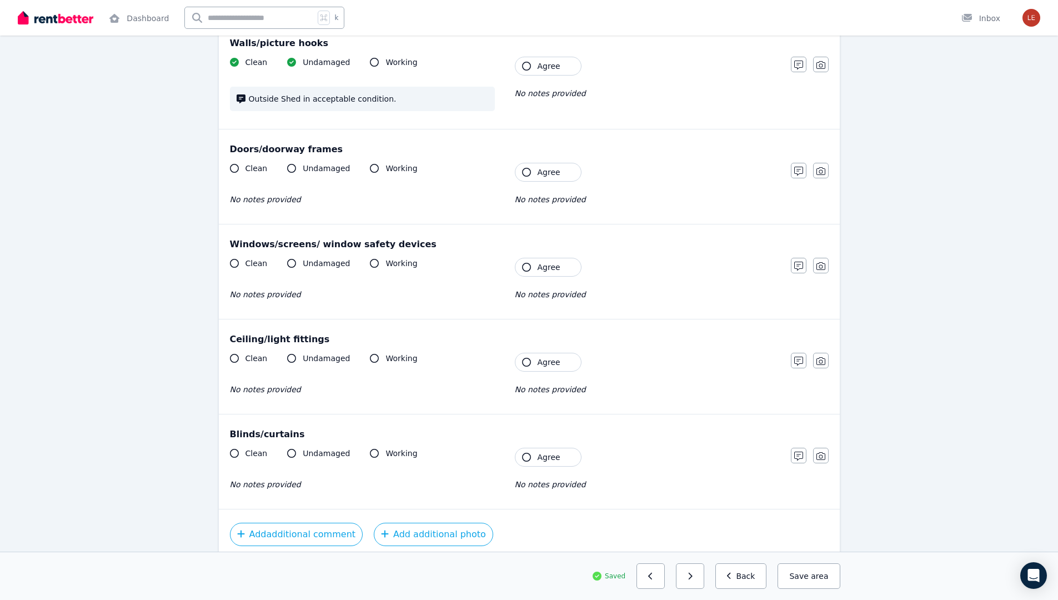
scroll to position [0, 0]
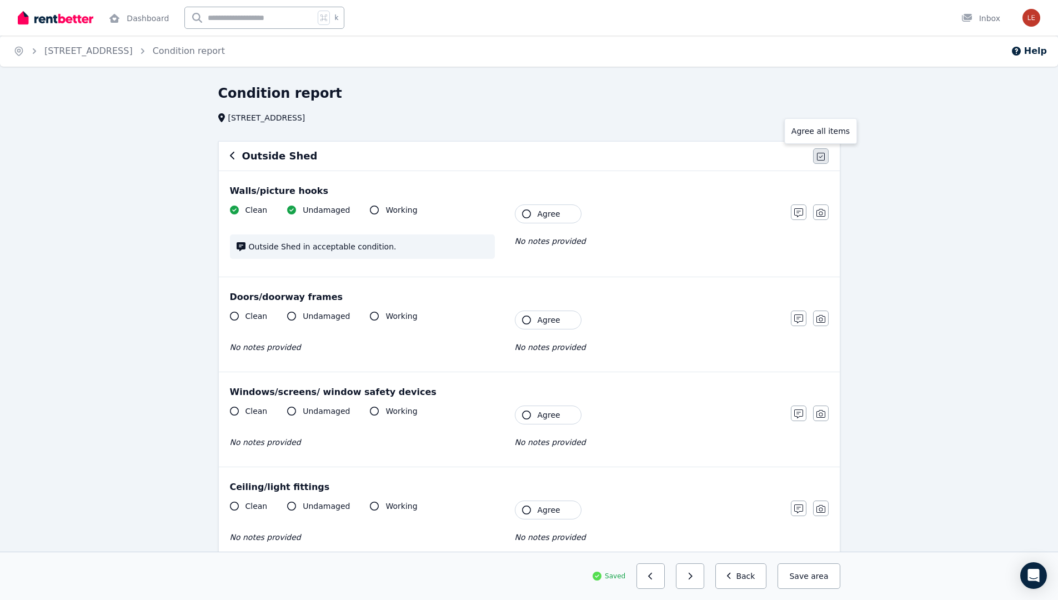
click at [819, 155] on icon "button" at bounding box center [821, 156] width 8 height 9
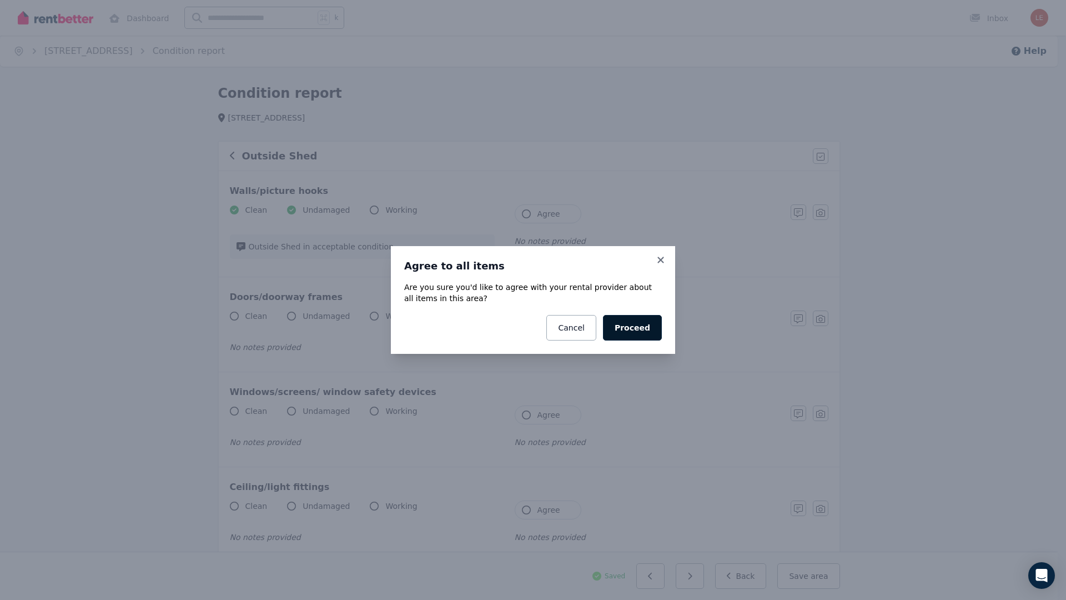
click at [640, 329] on button "Proceed" at bounding box center [632, 328] width 59 height 26
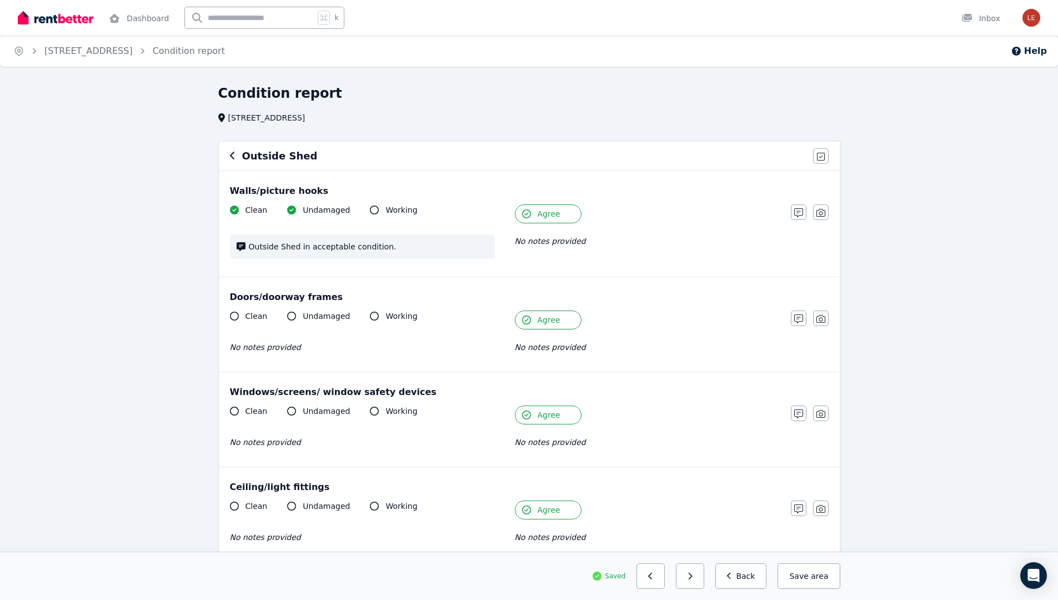
scroll to position [196, 0]
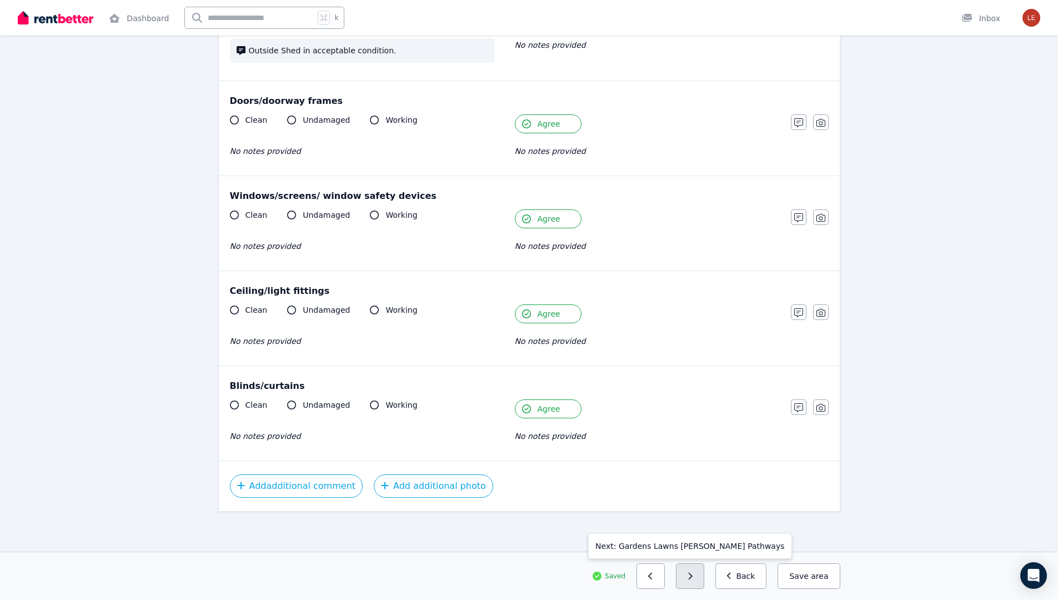
click at [696, 581] on button "button" at bounding box center [690, 576] width 28 height 26
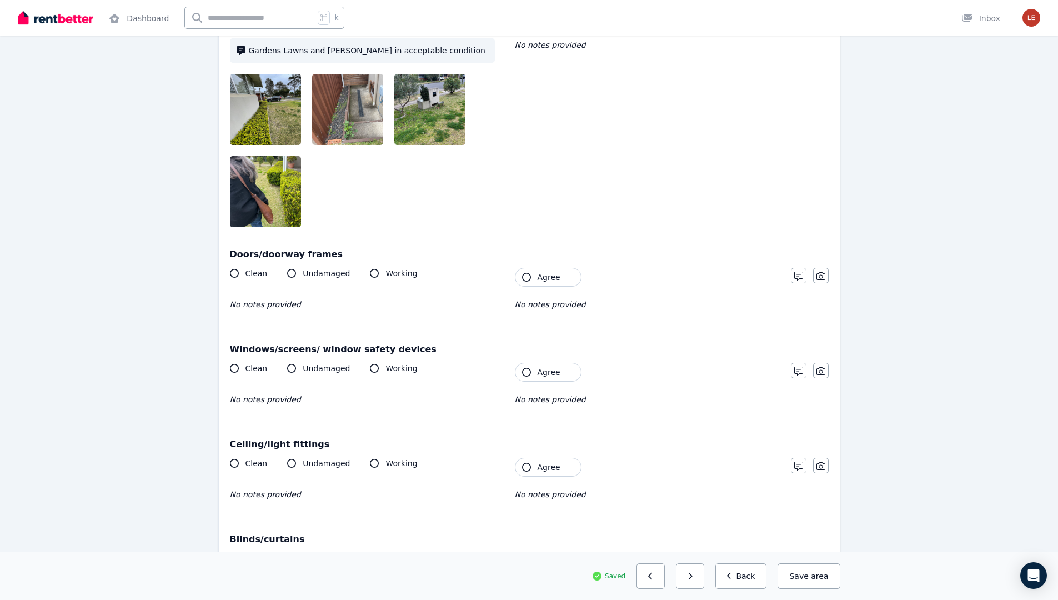
scroll to position [0, 0]
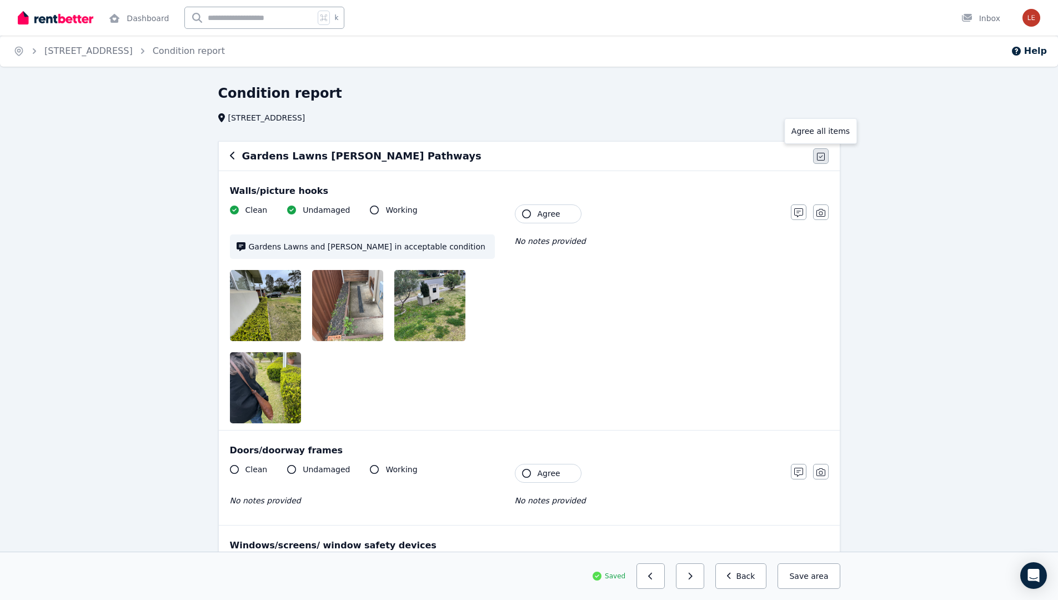
click at [820, 156] on icon "button" at bounding box center [821, 156] width 8 height 9
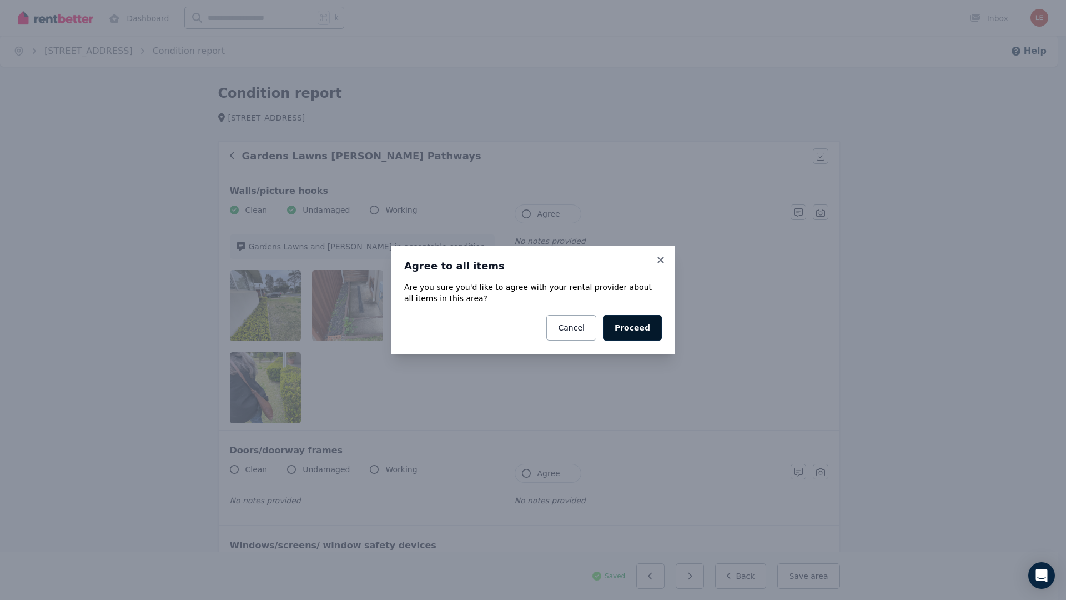
click at [642, 328] on button "Proceed" at bounding box center [632, 328] width 59 height 26
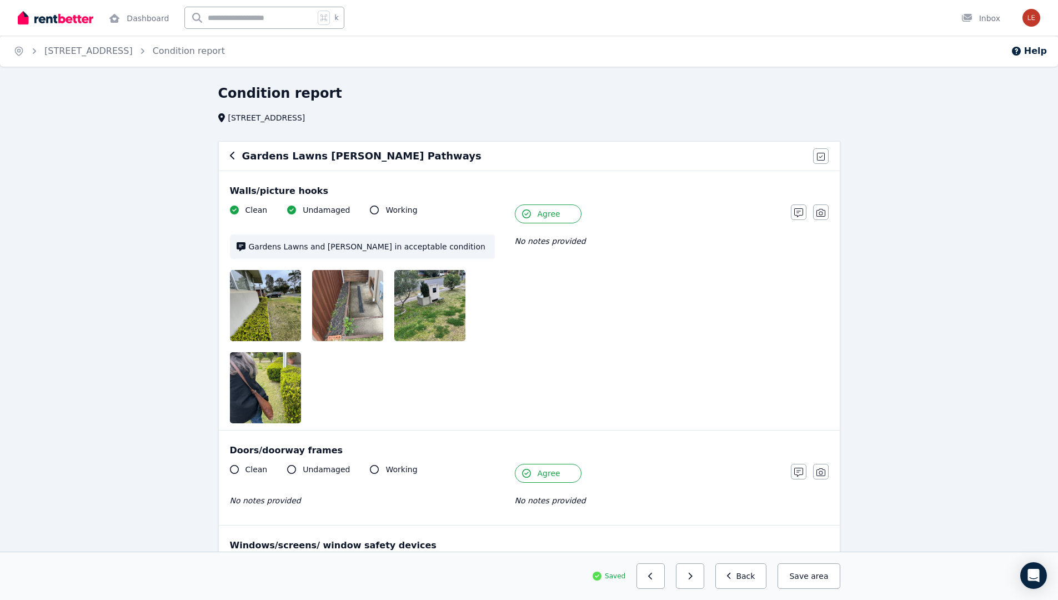
scroll to position [349, 0]
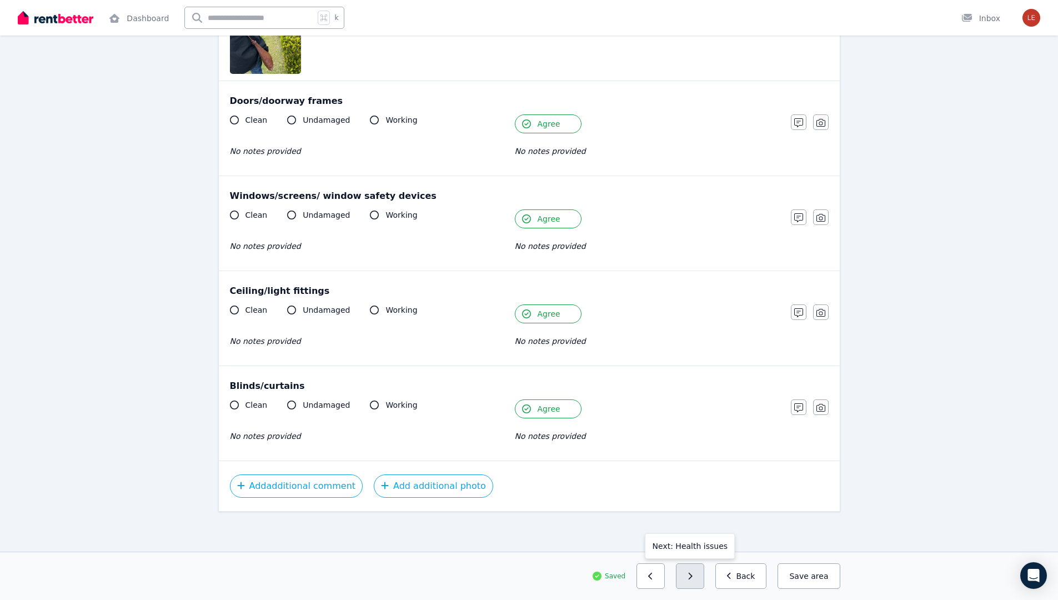
click at [693, 575] on icon "button" at bounding box center [691, 576] width 4 height 7
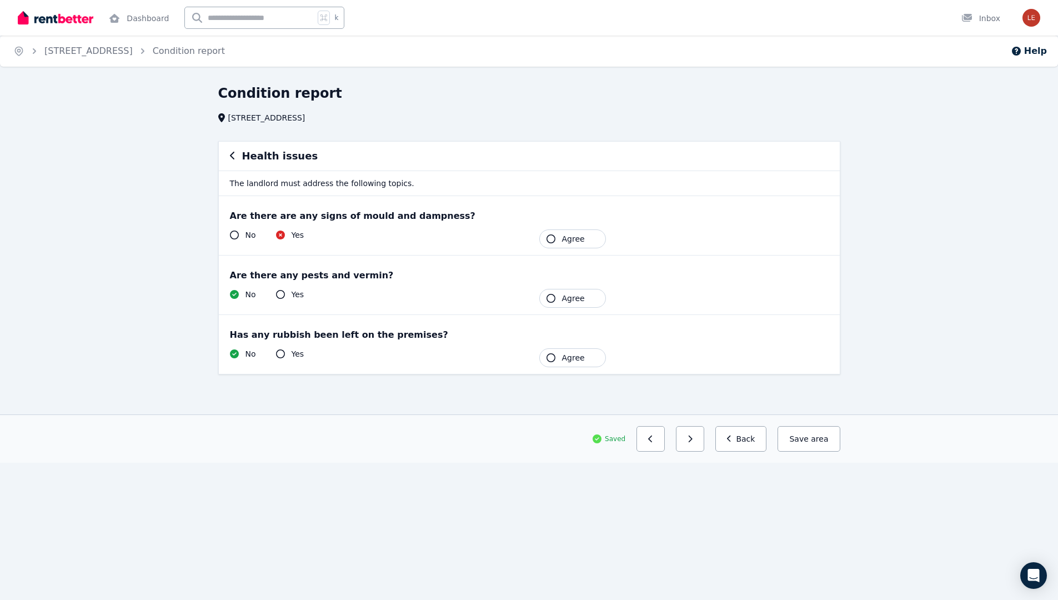
scroll to position [0, 0]
click at [553, 239] on icon "button" at bounding box center [554, 238] width 9 height 9
click at [555, 302] on icon "button" at bounding box center [554, 298] width 9 height 9
click at [553, 353] on icon "button" at bounding box center [554, 357] width 9 height 9
click at [817, 447] on button "Save area" at bounding box center [810, 439] width 67 height 26
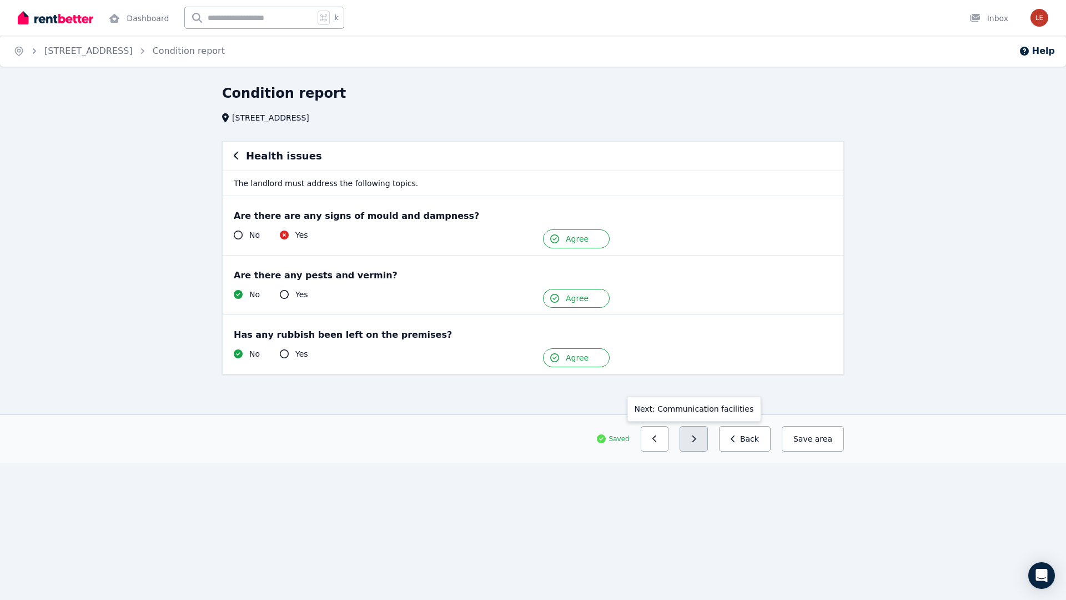
click at [696, 435] on icon "button" at bounding box center [693, 439] width 5 height 8
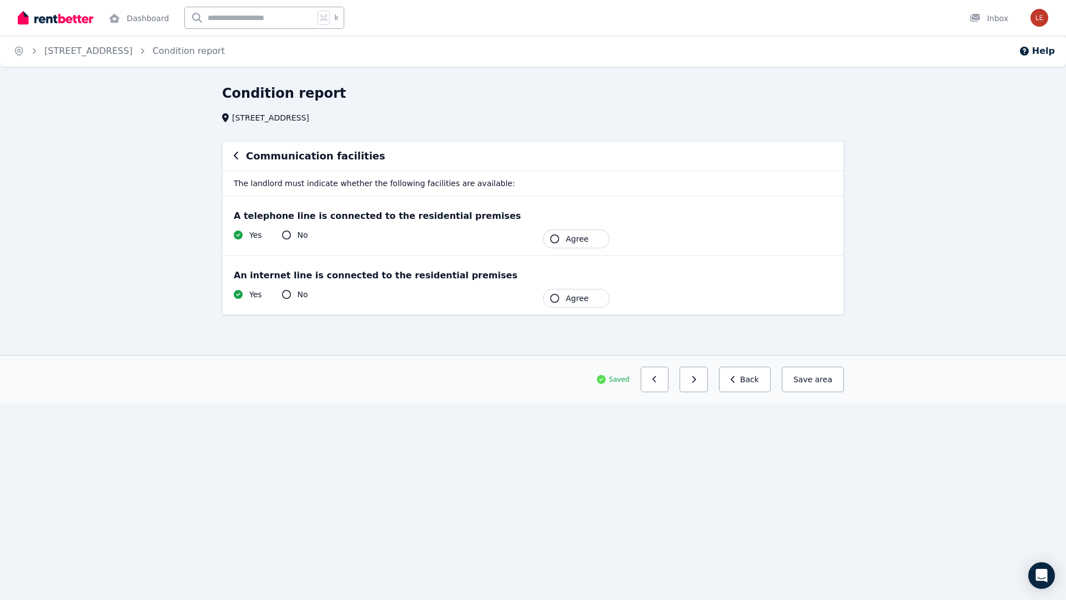
click at [571, 242] on span "Agree" at bounding box center [577, 238] width 23 height 11
click at [559, 292] on button "Agree" at bounding box center [576, 298] width 67 height 19
click at [701, 378] on button "button" at bounding box center [689, 380] width 28 height 26
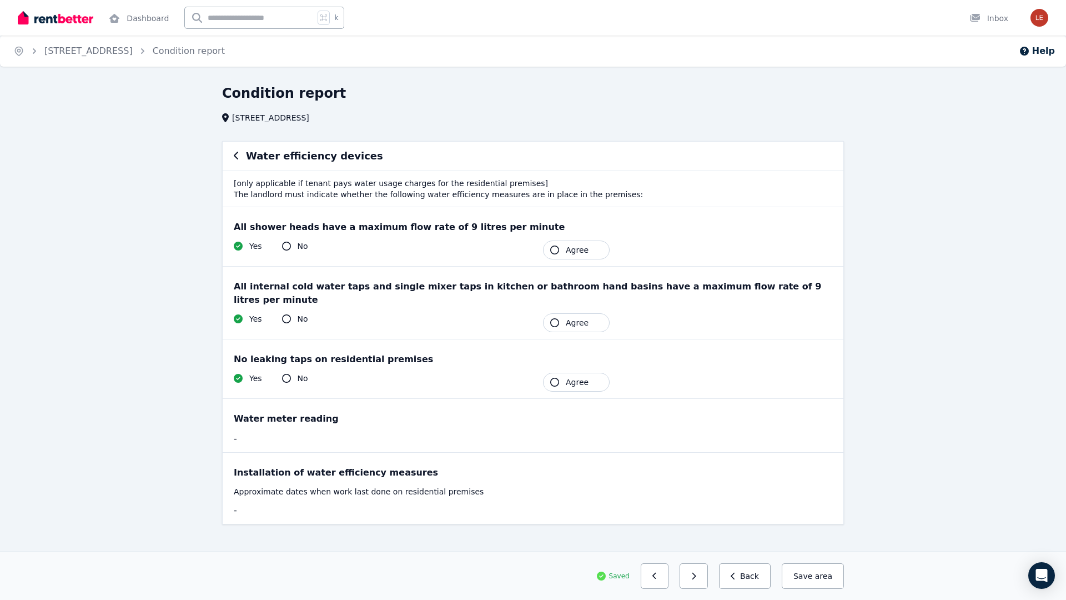
click at [559, 248] on button "Agree" at bounding box center [576, 249] width 67 height 19
click at [559, 318] on icon "button" at bounding box center [554, 322] width 9 height 9
click at [556, 378] on icon "button" at bounding box center [554, 382] width 9 height 9
click at [694, 576] on button "button" at bounding box center [689, 576] width 28 height 26
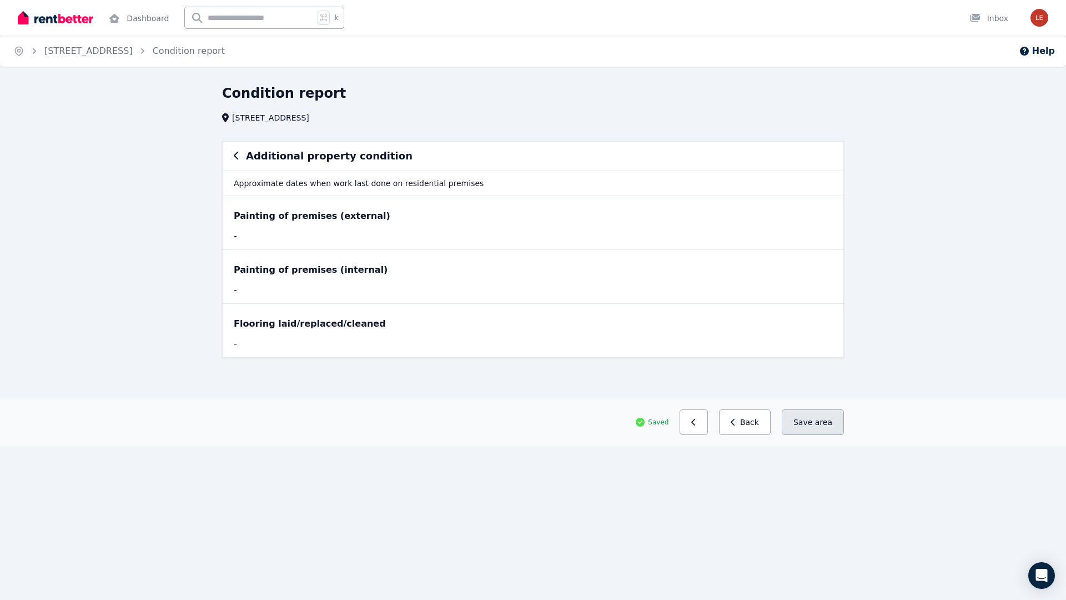
click at [795, 424] on button "Save area" at bounding box center [813, 422] width 62 height 26
click at [809, 427] on button "Save area" at bounding box center [813, 422] width 62 height 26
click at [419, 220] on div "Painting of premises (external)" at bounding box center [533, 215] width 599 height 13
click at [696, 425] on button "button" at bounding box center [694, 422] width 28 height 26
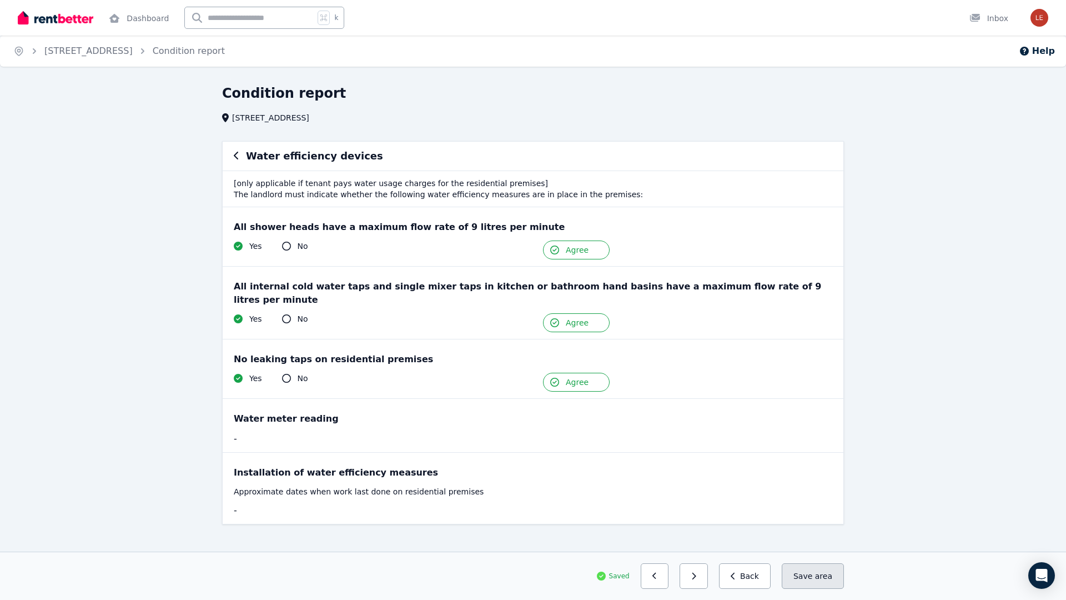
click at [800, 577] on button "Save area" at bounding box center [813, 576] width 62 height 26
click at [694, 569] on button "button" at bounding box center [694, 576] width 28 height 26
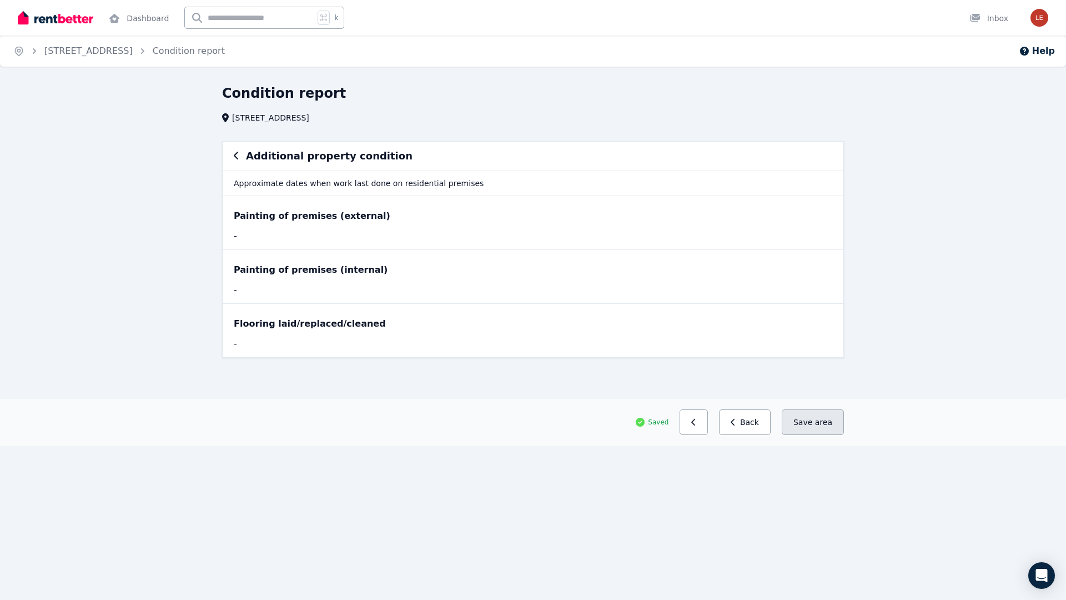
click at [811, 425] on button "Save area" at bounding box center [813, 422] width 62 height 26
click at [384, 218] on div "Painting of premises (external)" at bounding box center [533, 215] width 599 height 13
click at [311, 236] on div "-" at bounding box center [378, 235] width 289 height 13
click at [315, 187] on p "Approximate dates when work last done on residential premises" at bounding box center [533, 182] width 621 height 25
drag, startPoint x: 476, startPoint y: 191, endPoint x: 489, endPoint y: 190, distance: 12.3
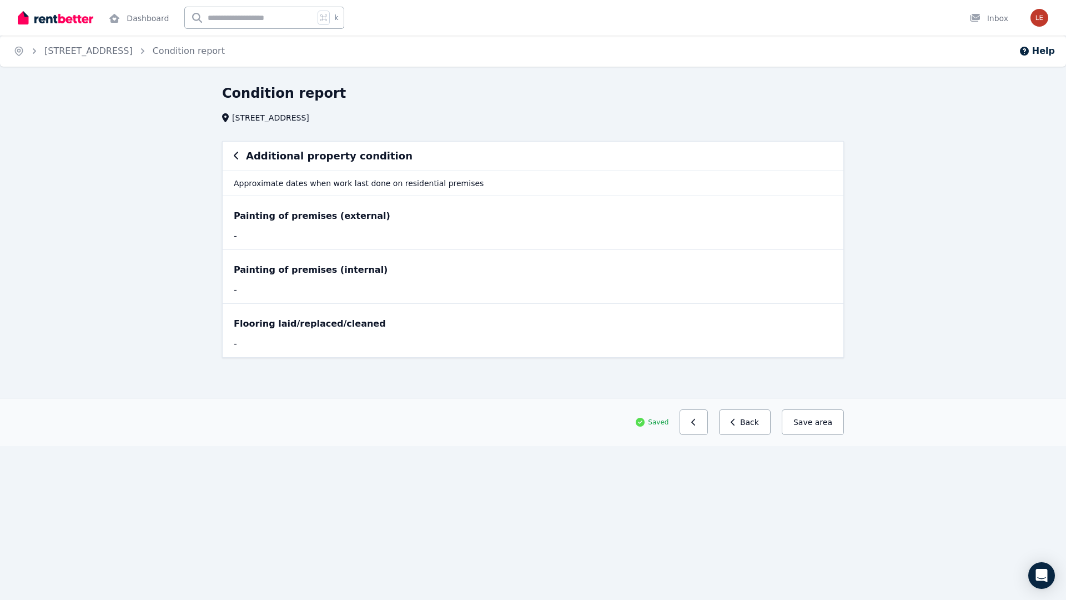
click at [476, 191] on p "Approximate dates when work last done on residential premises" at bounding box center [533, 182] width 621 height 25
click at [505, 188] on p "Approximate dates when work last done on residential premises" at bounding box center [533, 182] width 621 height 25
drag, startPoint x: 516, startPoint y: 170, endPoint x: 516, endPoint y: 247, distance: 77.2
click at [516, 247] on div "Additional property condition Approximate dates when work last done on resident…" at bounding box center [533, 249] width 622 height 217
click at [751, 423] on button "Back" at bounding box center [745, 422] width 52 height 26
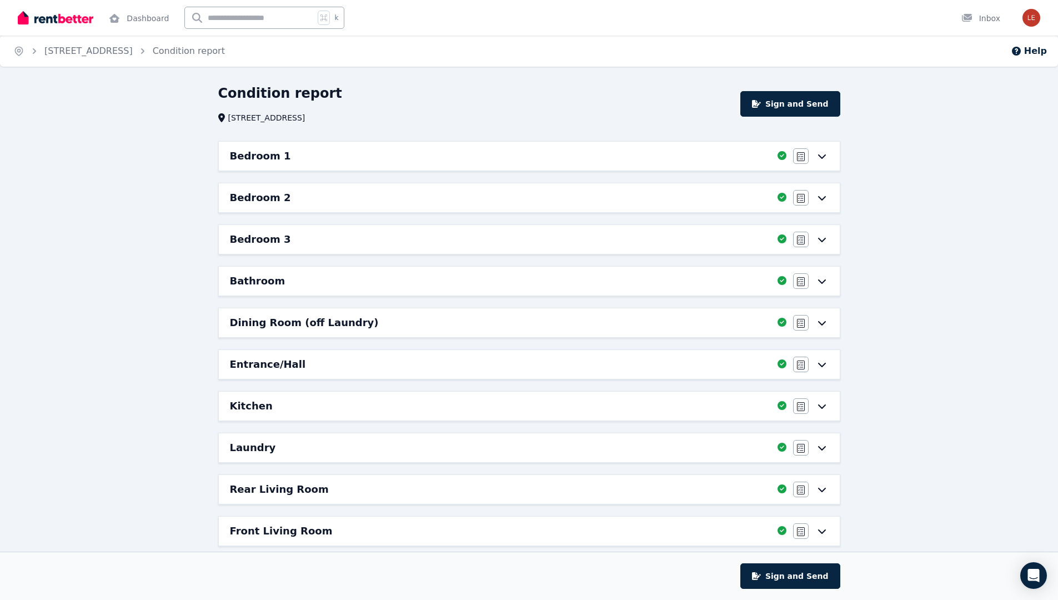
scroll to position [307, 0]
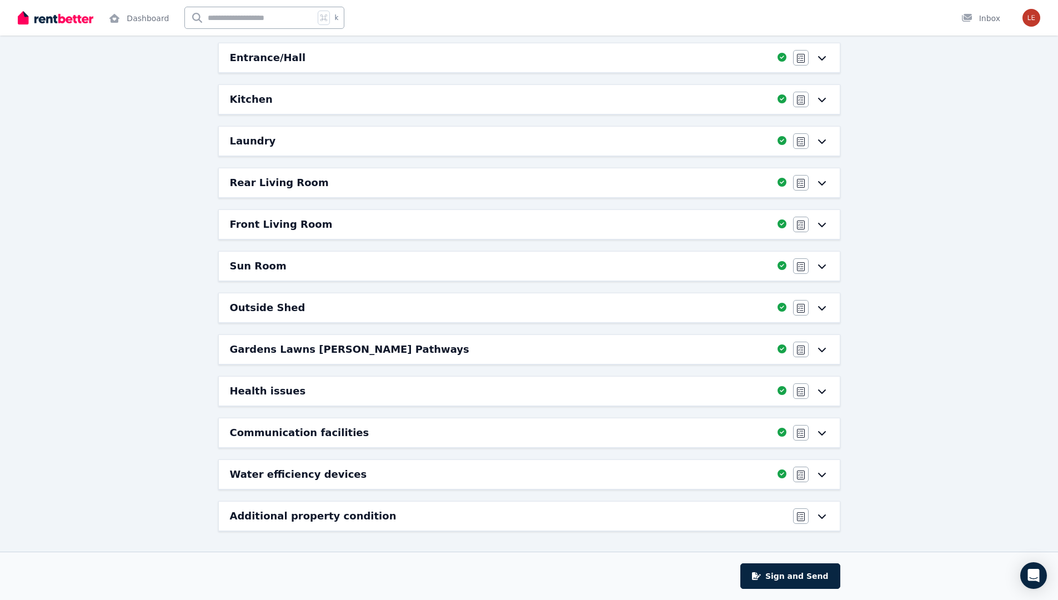
click at [823, 516] on icon at bounding box center [821, 515] width 13 height 9
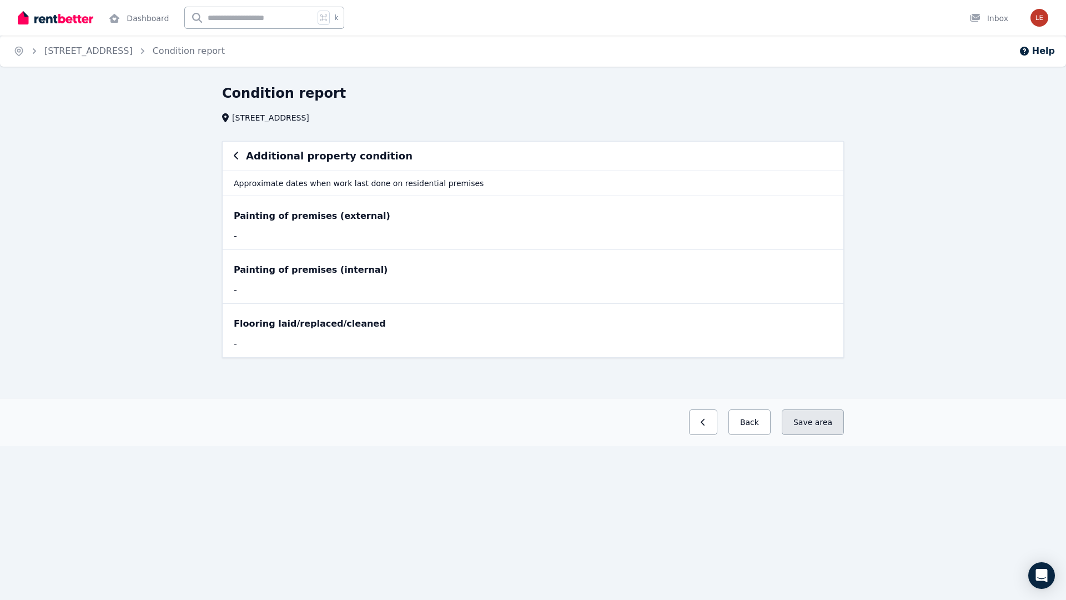
click at [807, 431] on button "Save area" at bounding box center [813, 422] width 62 height 26
click at [687, 280] on div "Painting of premises (internal) -" at bounding box center [533, 276] width 621 height 53
click at [728, 212] on div "Painting of premises (external)" at bounding box center [533, 215] width 599 height 13
click at [736, 176] on p "Approximate dates when work last done on residential premises" at bounding box center [533, 182] width 621 height 25
click at [737, 180] on p "Approximate dates when work last done on residential premises" at bounding box center [533, 182] width 621 height 25
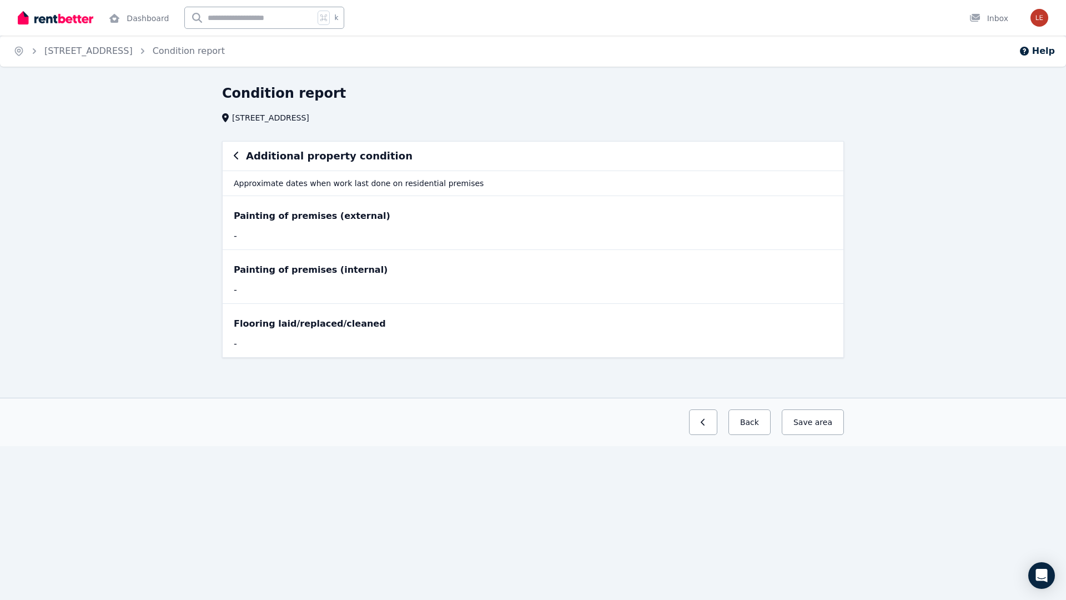
click at [259, 186] on p "Approximate dates when work last done on residential premises" at bounding box center [533, 182] width 621 height 25
click at [252, 237] on div "-" at bounding box center [378, 235] width 289 height 13
click at [235, 238] on div "-" at bounding box center [378, 235] width 289 height 13
click at [237, 240] on div "-" at bounding box center [378, 235] width 289 height 13
click at [241, 292] on div "-" at bounding box center [378, 289] width 289 height 13
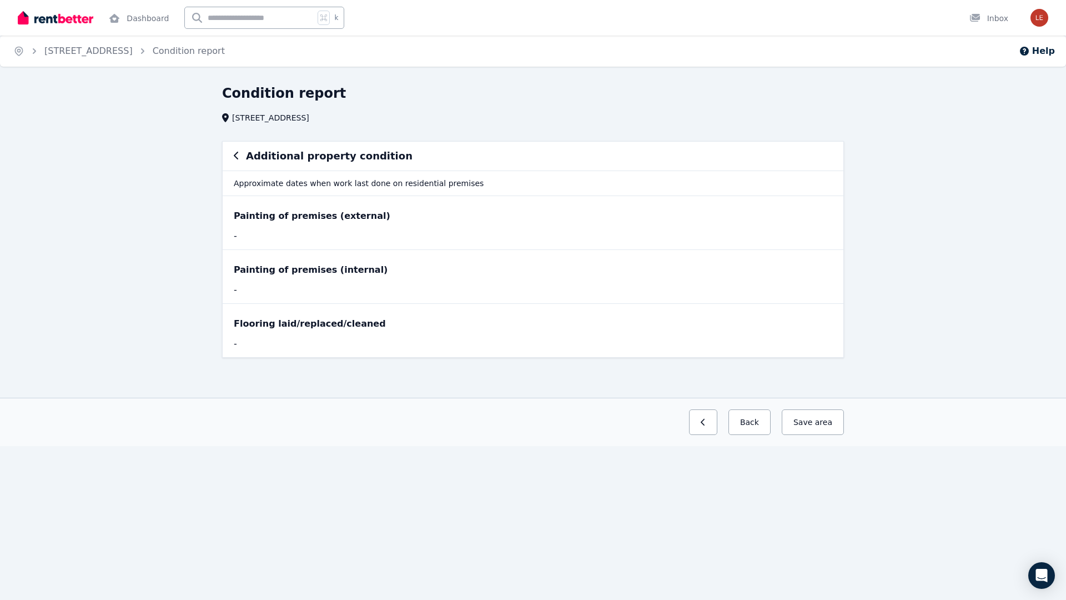
drag, startPoint x: 345, startPoint y: 205, endPoint x: 368, endPoint y: 233, distance: 36.3
click at [344, 208] on div "Painting of premises (external) -" at bounding box center [533, 222] width 621 height 53
click at [820, 431] on button "Save area" at bounding box center [813, 422] width 62 height 26
click at [814, 420] on button "Save area" at bounding box center [813, 422] width 62 height 26
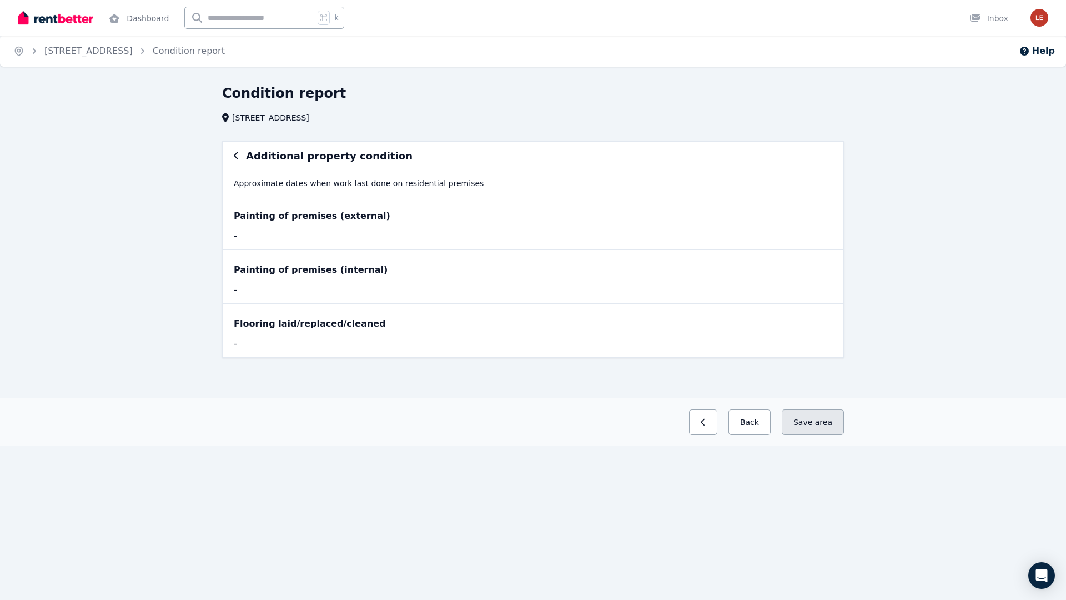
click at [814, 422] on button "Save area" at bounding box center [813, 422] width 62 height 26
click at [715, 422] on button "button" at bounding box center [703, 422] width 28 height 26
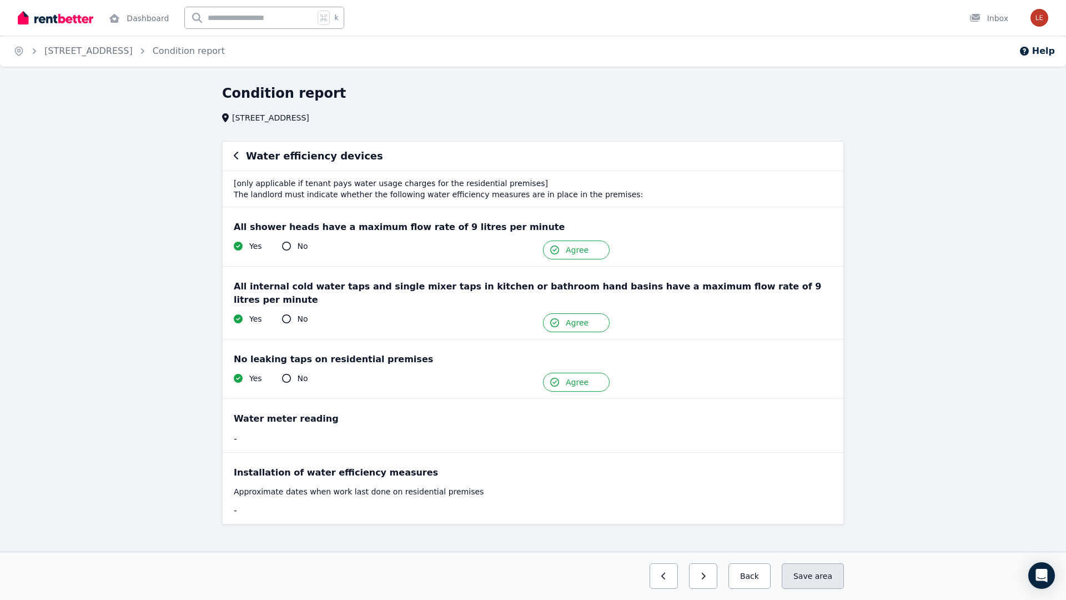
click at [798, 576] on button "Save area" at bounding box center [813, 576] width 62 height 26
click at [694, 573] on button "button" at bounding box center [694, 576] width 28 height 26
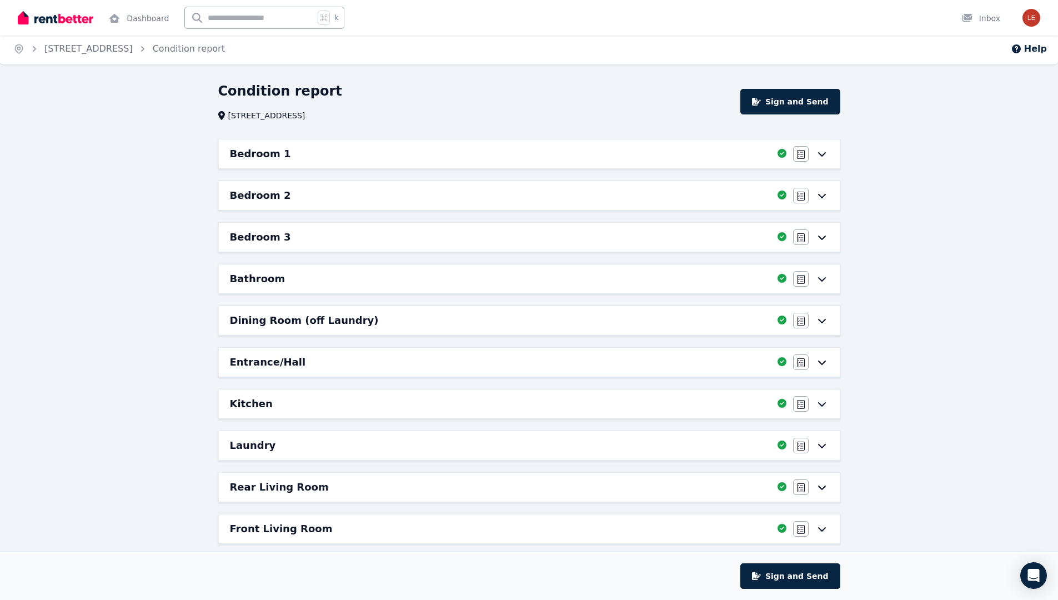
scroll to position [307, 0]
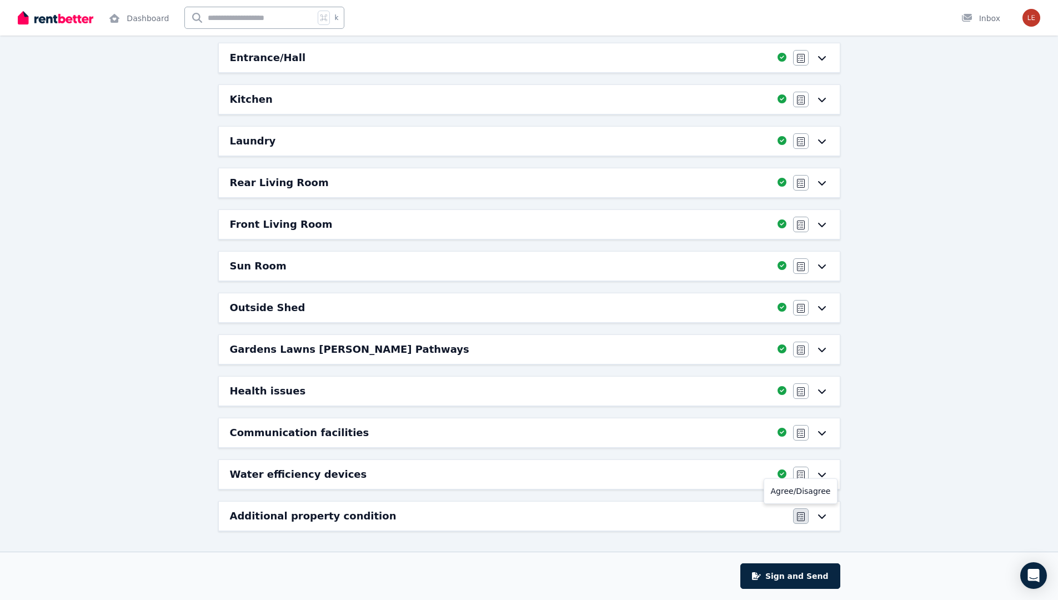
click at [805, 523] on button "button" at bounding box center [801, 516] width 16 height 16
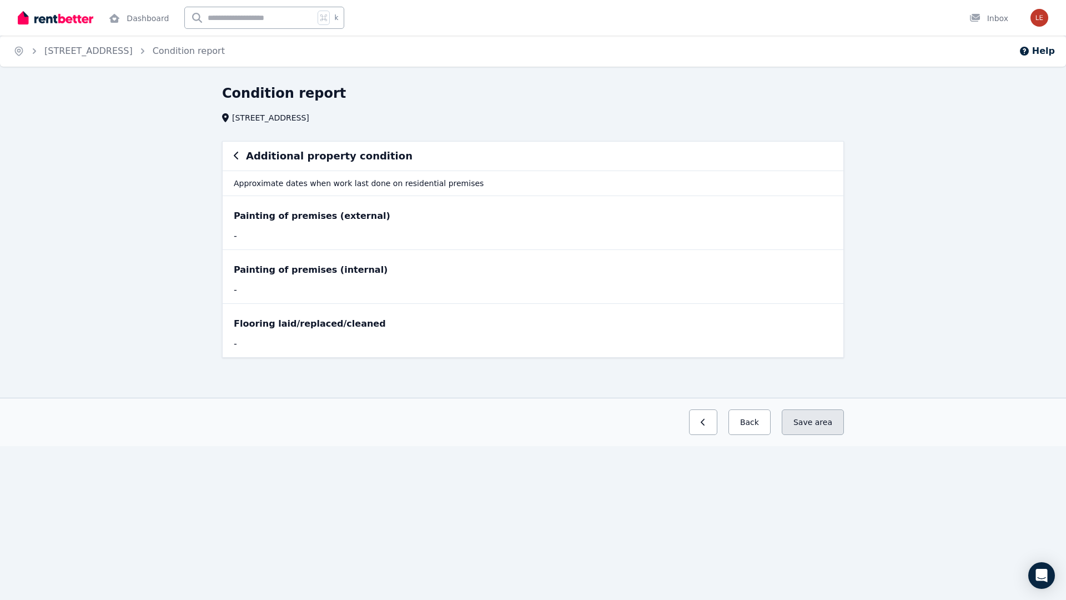
click at [802, 427] on button "Save area" at bounding box center [813, 422] width 62 height 26
click at [437, 253] on div "Painting of premises (internal) -" at bounding box center [533, 276] width 621 height 53
click at [297, 215] on div "Painting of premises (external)" at bounding box center [533, 215] width 599 height 13
drag, startPoint x: 266, startPoint y: 230, endPoint x: 242, endPoint y: 232, distance: 23.9
click at [266, 230] on div "-" at bounding box center [378, 235] width 289 height 13
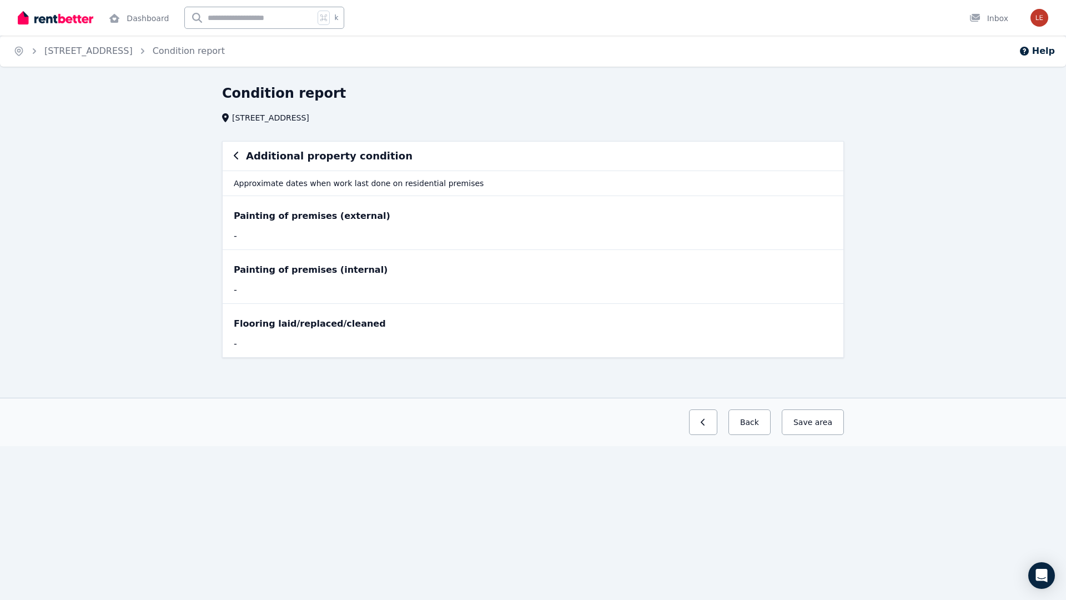
click at [256, 204] on div "Painting of premises (external) -" at bounding box center [533, 222] width 621 height 53
click at [986, 22] on div at bounding box center [979, 18] width 18 height 11
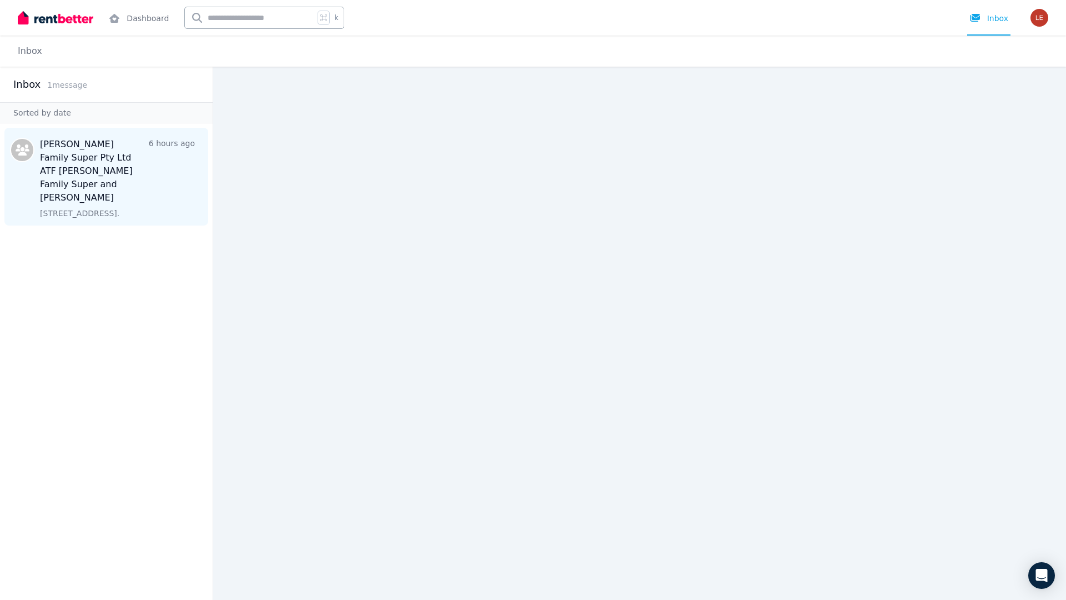
click at [164, 162] on span "Message list" at bounding box center [106, 177] width 213 height 98
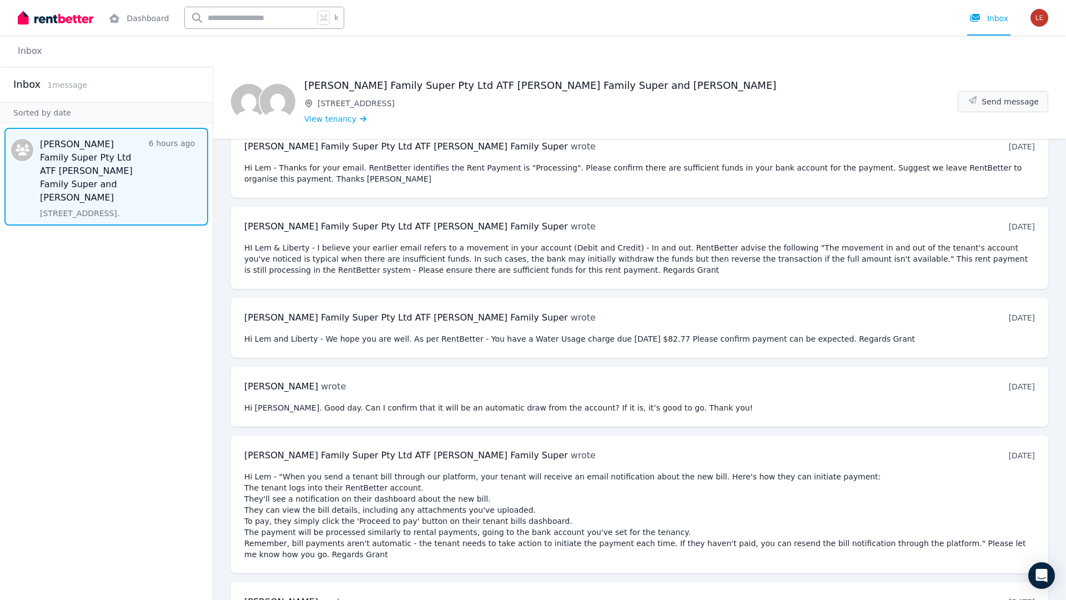
click at [994, 107] on button "Send message" at bounding box center [1003, 102] width 89 height 20
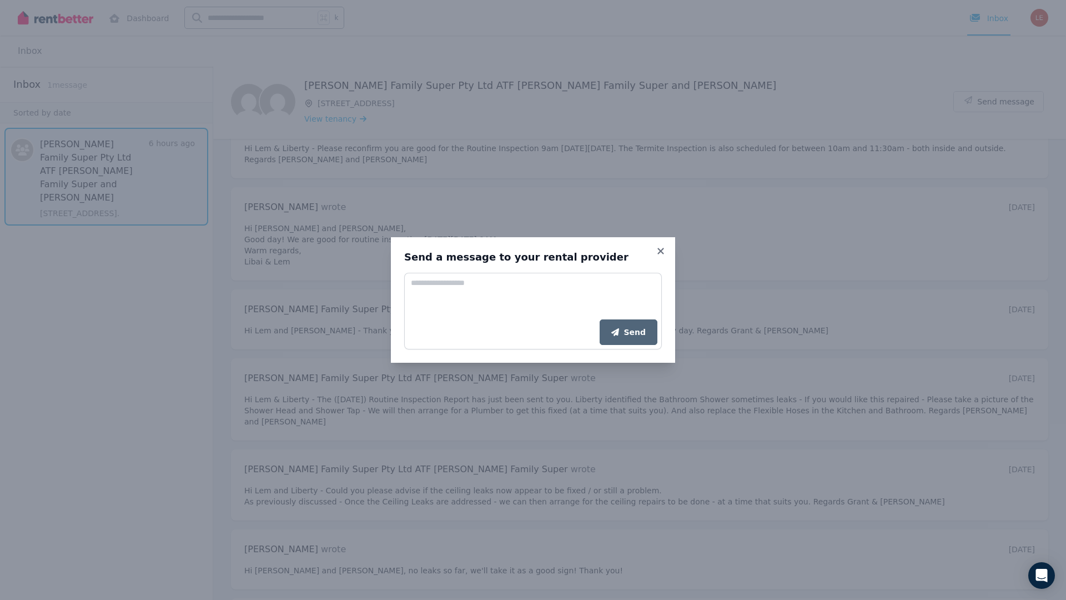
scroll to position [6754, 0]
click at [453, 285] on textarea "Add your message" at bounding box center [533, 296] width 258 height 47
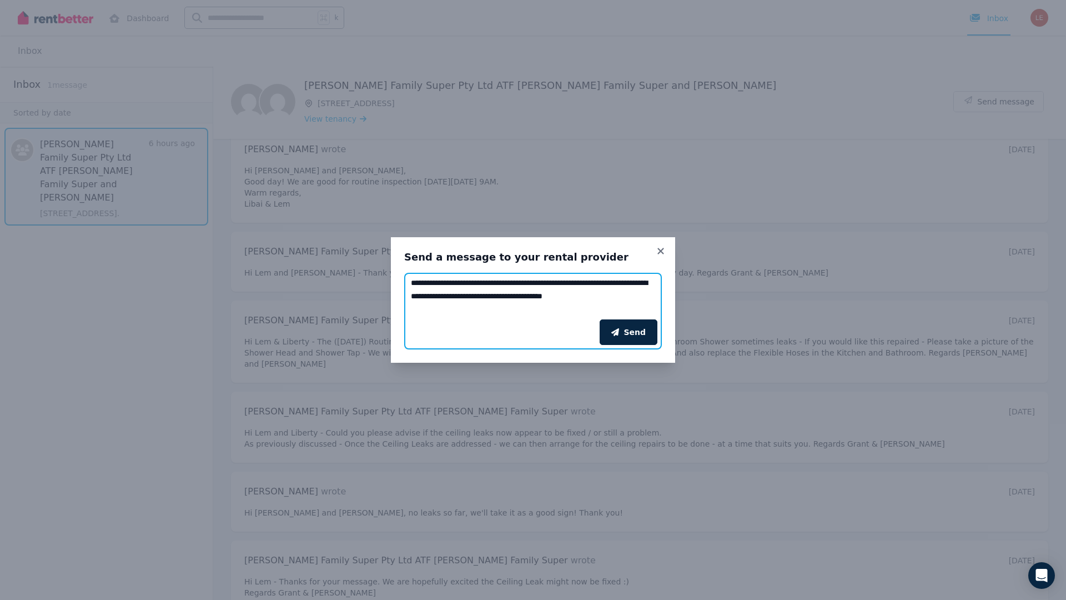
click at [633, 295] on textarea "**********" at bounding box center [533, 296] width 258 height 47
click at [633, 296] on textarea "**********" at bounding box center [533, 296] width 258 height 47
click at [478, 305] on textarea "**********" at bounding box center [533, 296] width 258 height 47
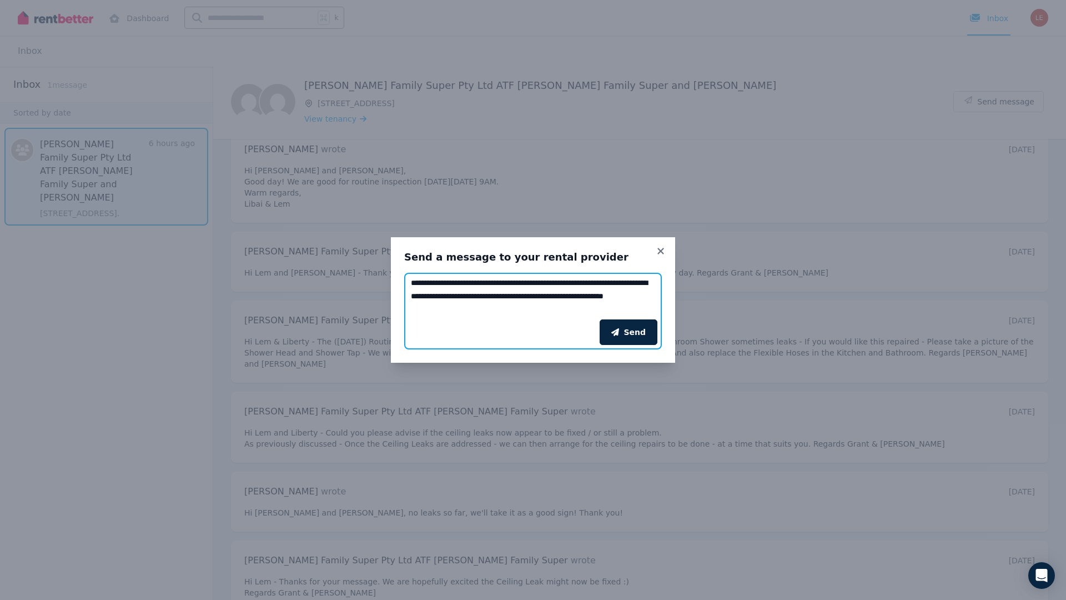
click at [540, 298] on textarea "**********" at bounding box center [533, 296] width 258 height 47
click at [541, 308] on textarea "**********" at bounding box center [533, 296] width 258 height 47
type textarea "**********"
click at [164, 564] on div "**********" at bounding box center [533, 300] width 1066 height 600
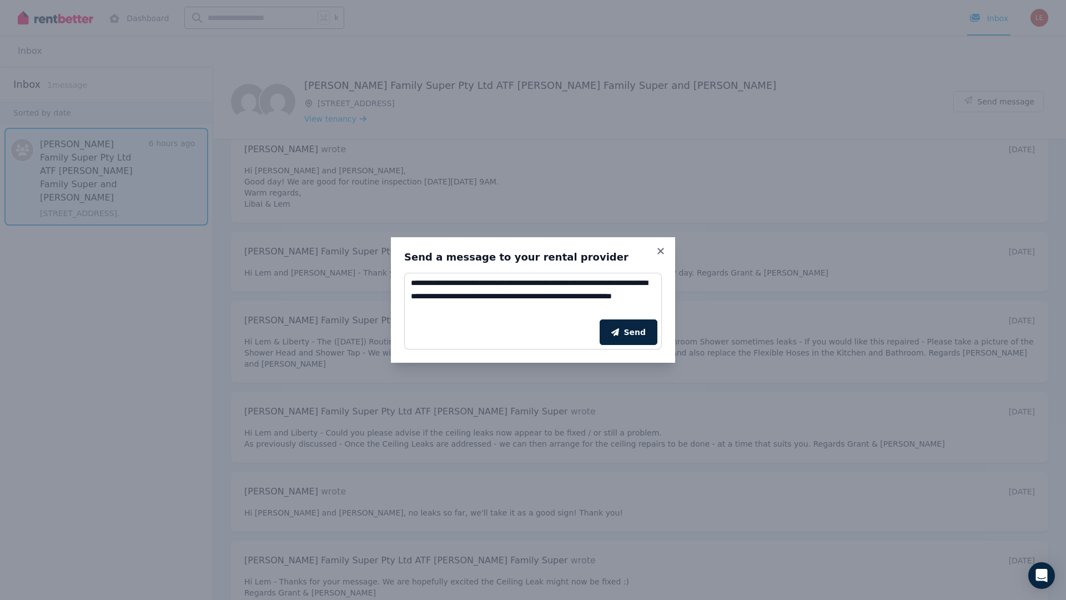
click at [177, 568] on div "**********" at bounding box center [533, 300] width 1066 height 600
click at [182, 599] on div "**********" at bounding box center [533, 300] width 1066 height 600
click at [659, 247] on icon at bounding box center [660, 251] width 11 height 10
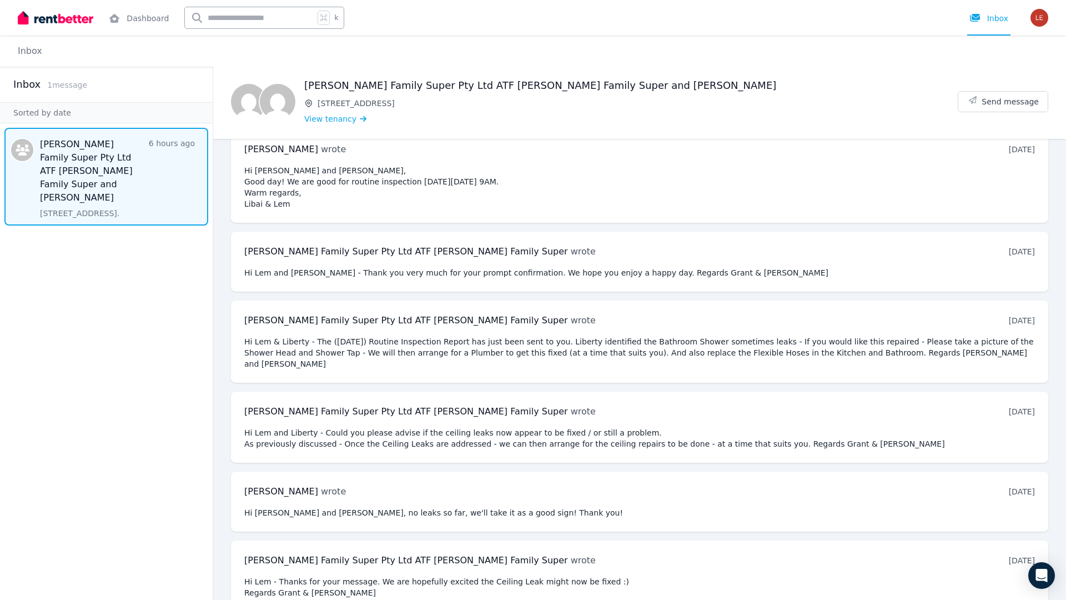
click at [58, 19] on img at bounding box center [56, 17] width 76 height 17
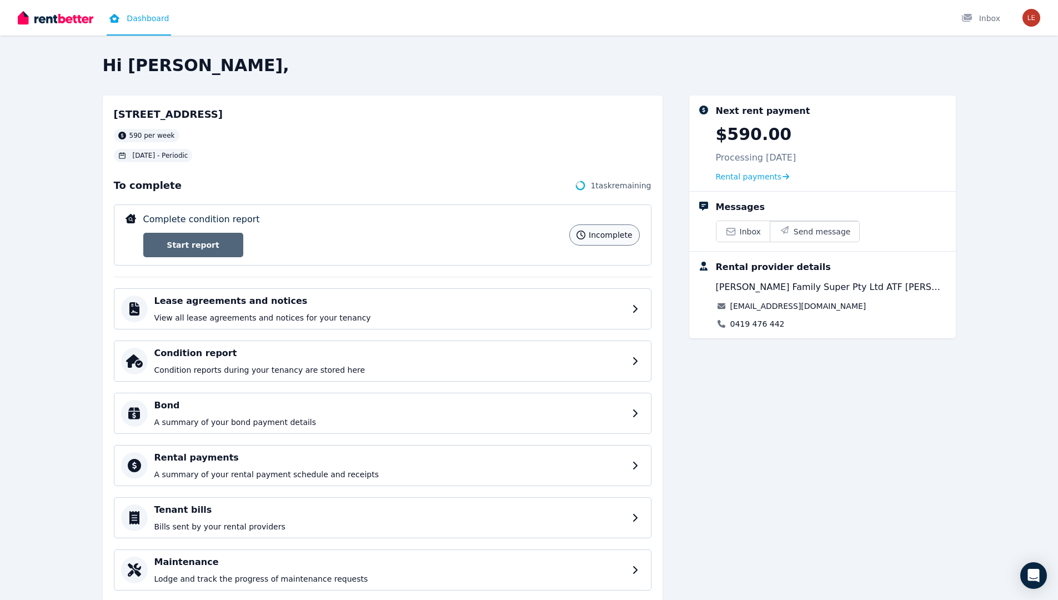
click at [211, 242] on link "Start report" at bounding box center [193, 245] width 100 height 24
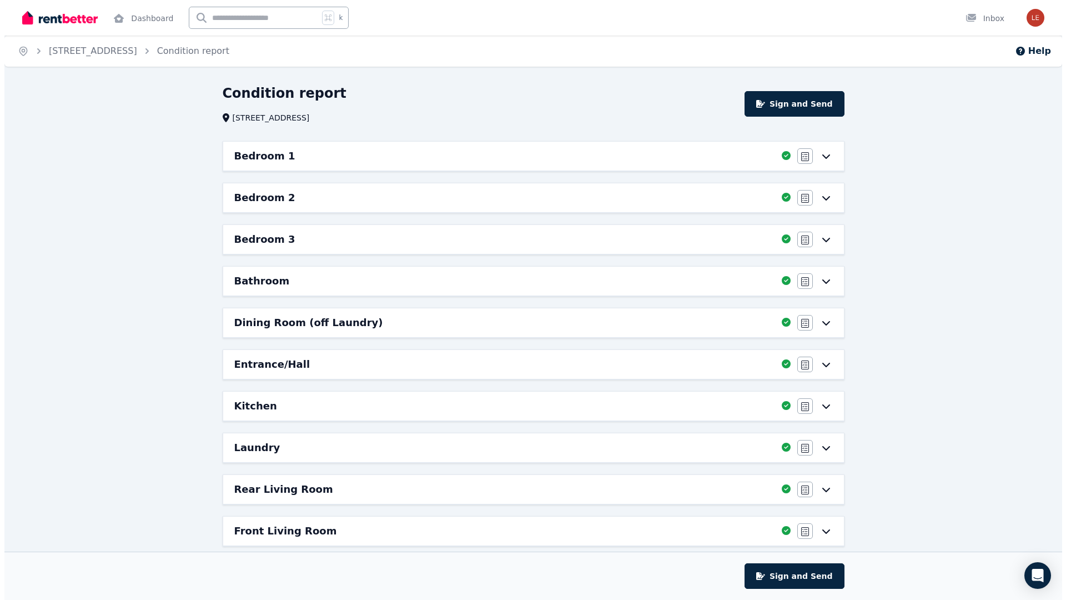
scroll to position [307, 0]
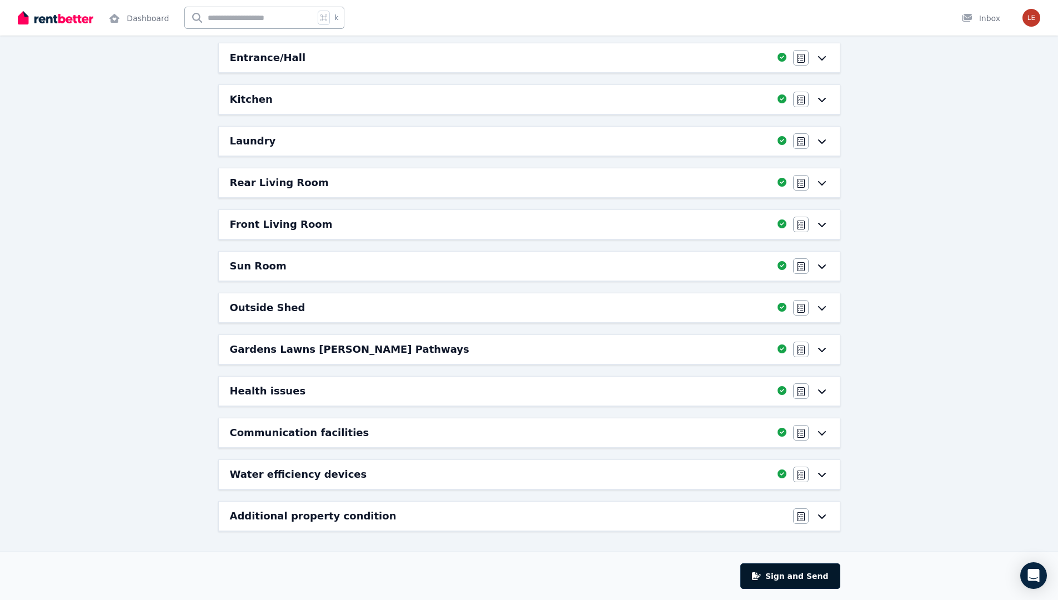
click at [784, 573] on button "Sign and Send" at bounding box center [789, 576] width 99 height 26
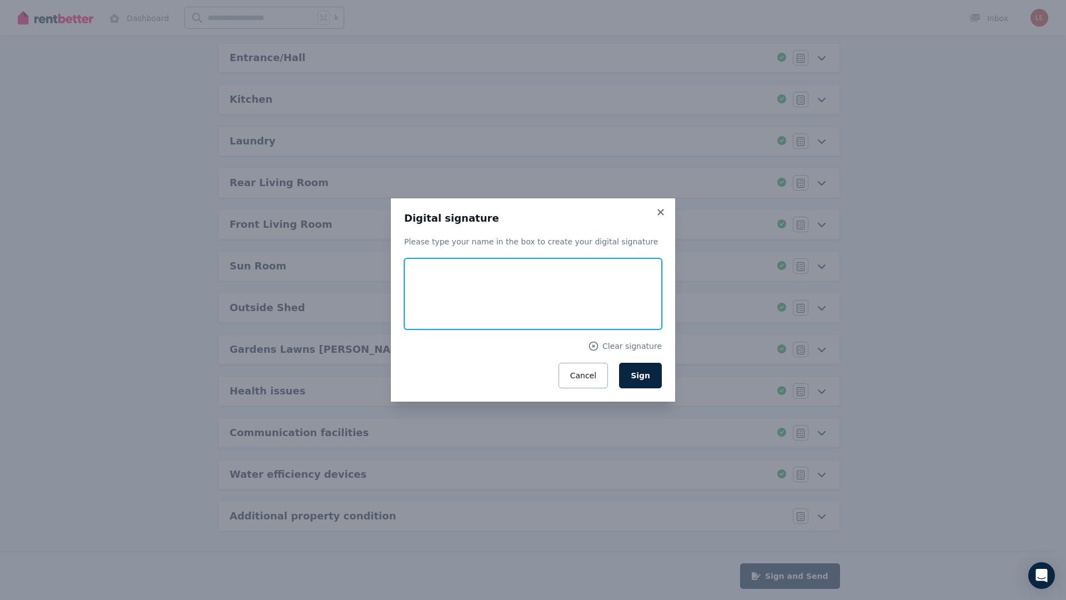
click at [505, 300] on input "text" at bounding box center [533, 293] width 258 height 71
type input "**********"
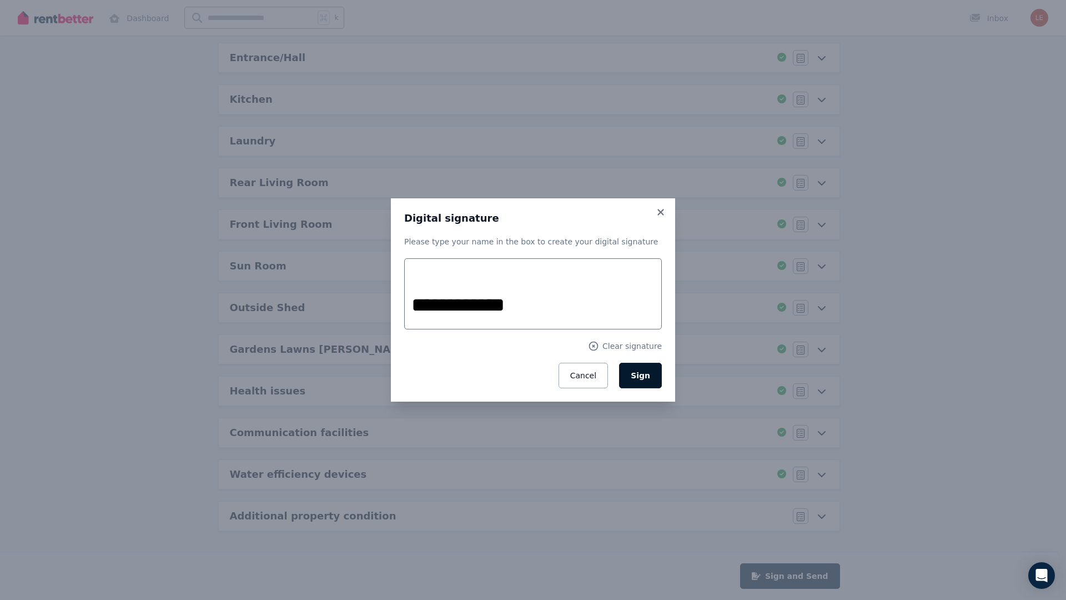
click at [639, 376] on span "Sign" at bounding box center [640, 375] width 19 height 9
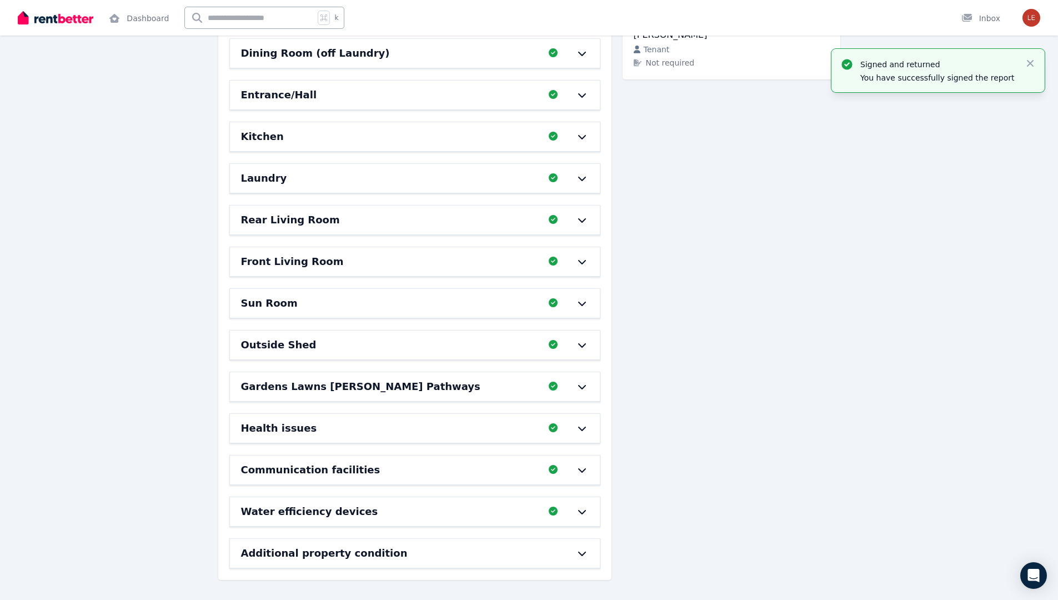
scroll to position [0, 0]
